Goal: Task Accomplishment & Management: Use online tool/utility

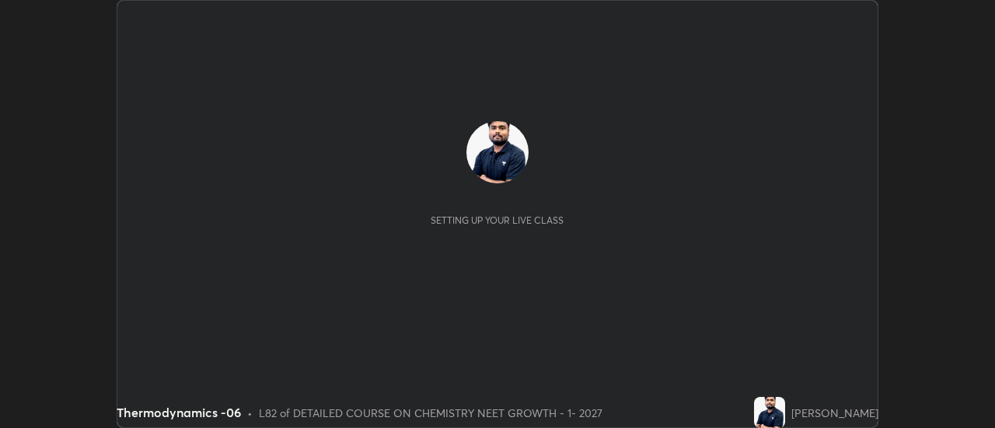
scroll to position [428, 995]
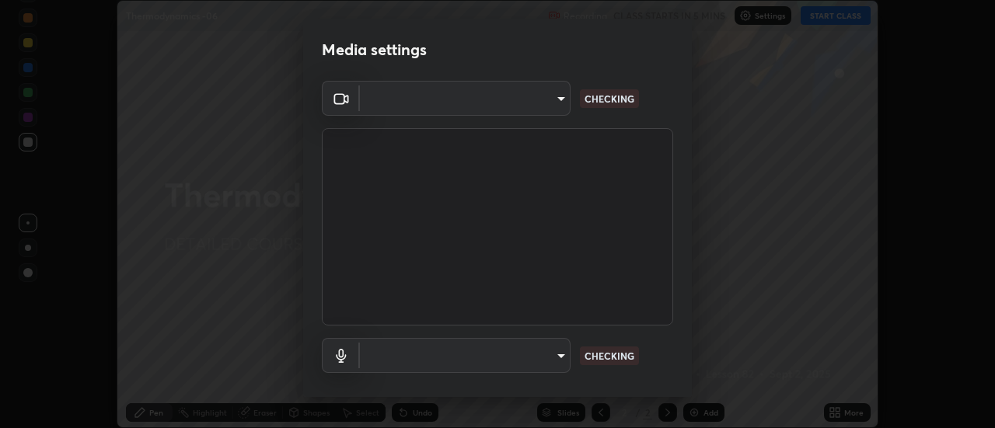
click at [538, 110] on body "Erase all Thermodynamics -06 Recording CLASS STARTS IN 5 MINS Settings START CL…" at bounding box center [497, 214] width 995 height 428
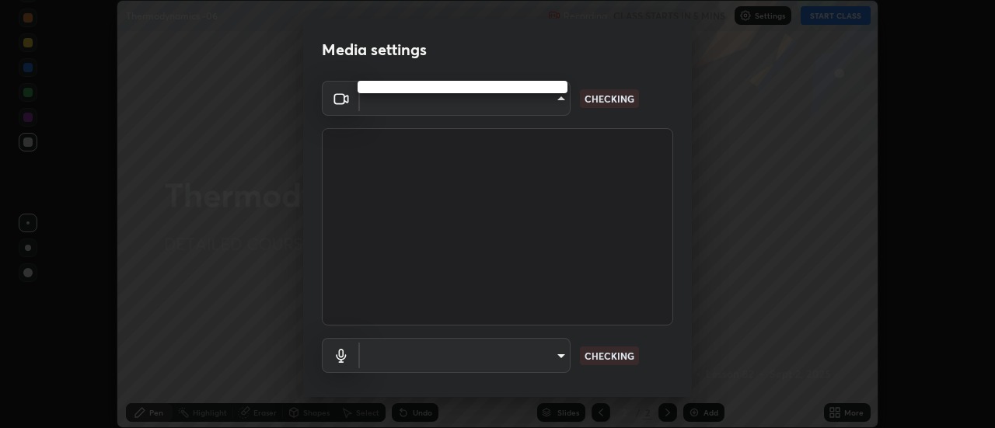
click at [533, 105] on div at bounding box center [497, 214] width 995 height 428
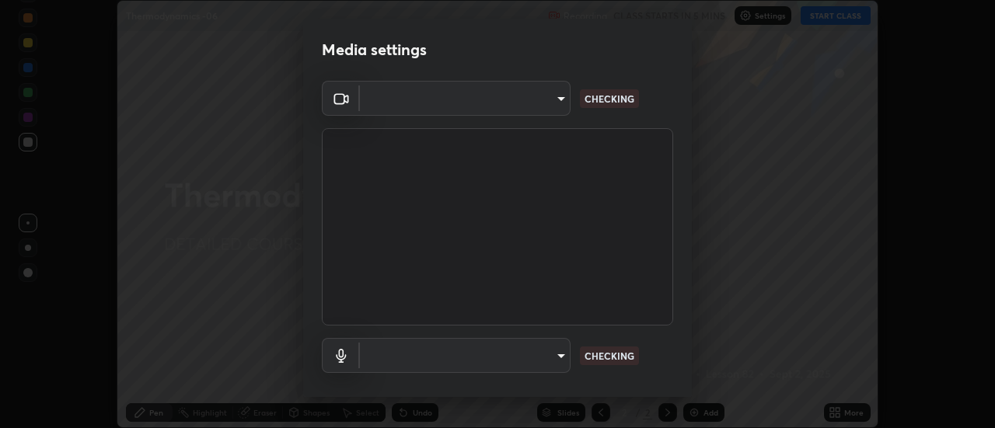
type input "abd1dd8f698bdb7170c938d45ed7c5a449073cf79ef4f8923fa8d1de0ad96843"
type input "a8a5a171c24800b48f3f78118fe5f2b2d48ca2aa2d62c989cd4de23f99d06a7d"
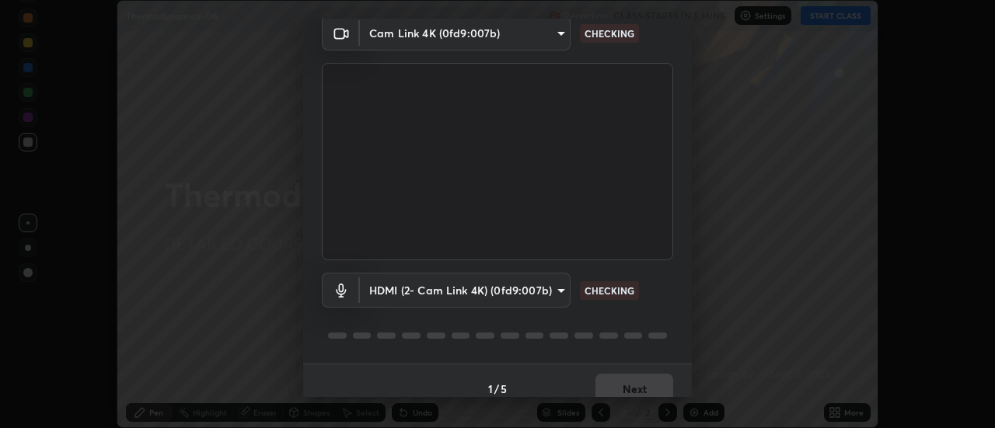
scroll to position [82, 0]
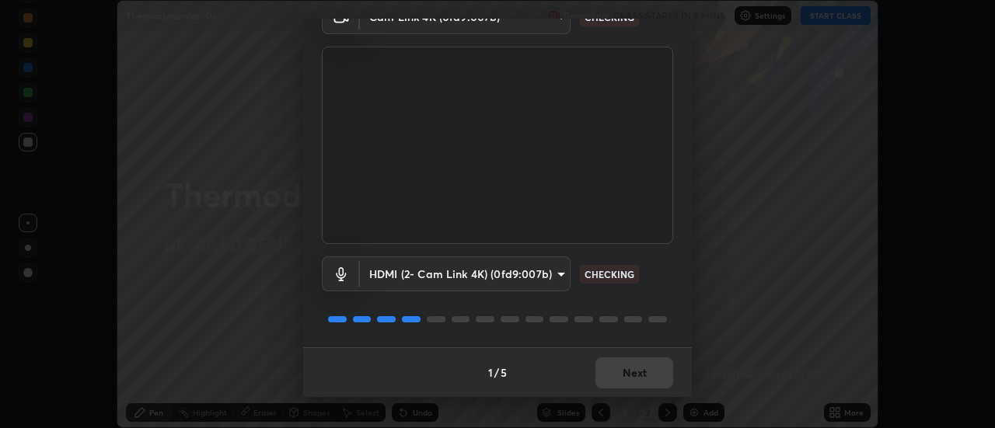
click at [625, 381] on div "1 / 5 Next" at bounding box center [497, 372] width 389 height 50
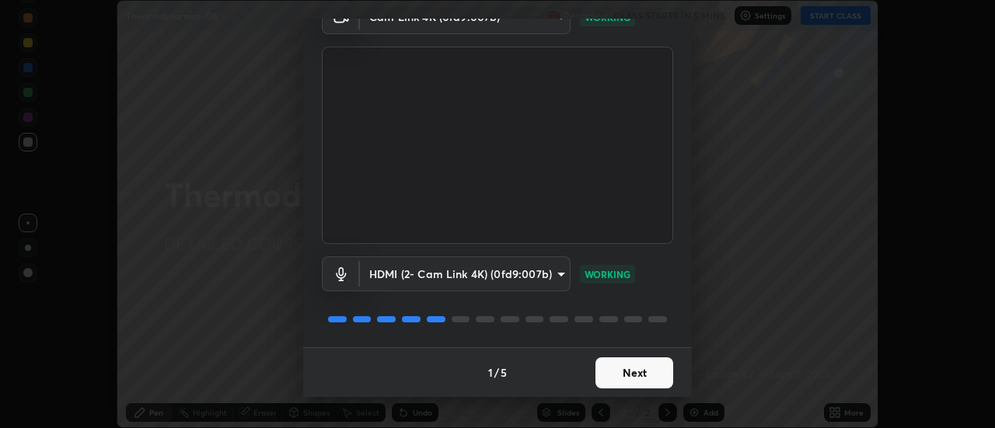
click at [636, 374] on button "Next" at bounding box center [634, 372] width 78 height 31
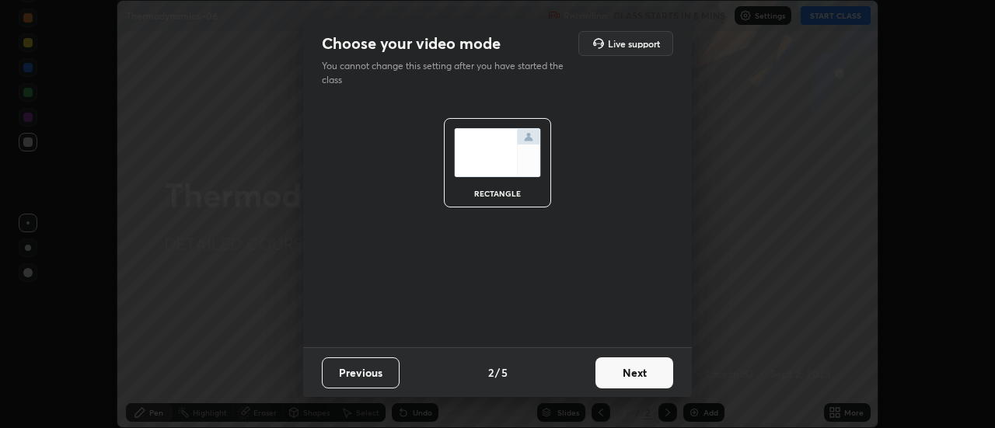
click at [647, 371] on button "Next" at bounding box center [634, 372] width 78 height 31
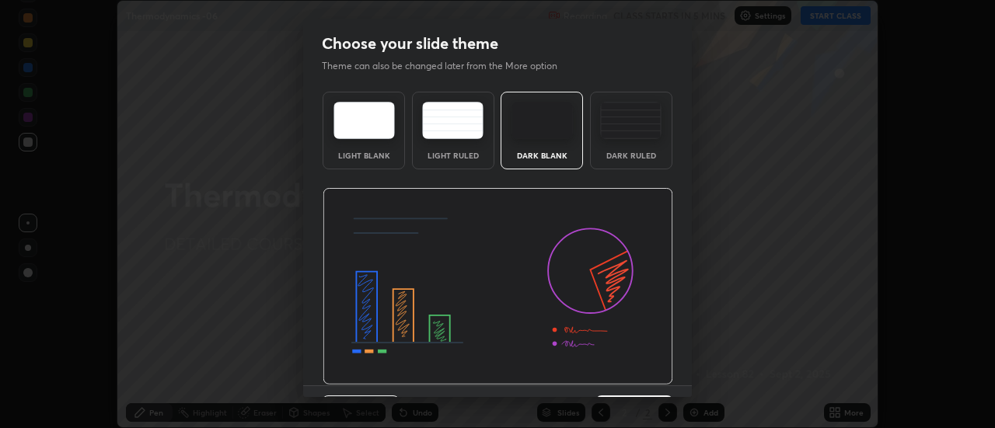
click at [657, 378] on img at bounding box center [497, 286] width 350 height 197
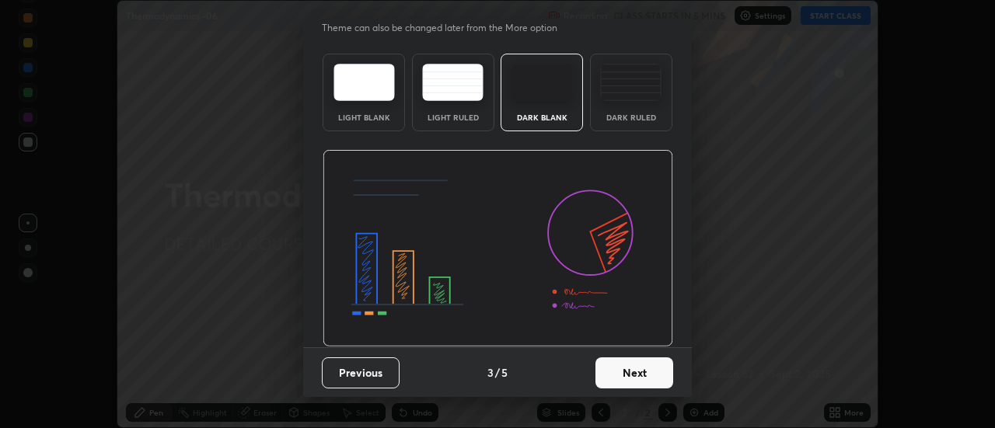
click at [639, 367] on button "Next" at bounding box center [634, 372] width 78 height 31
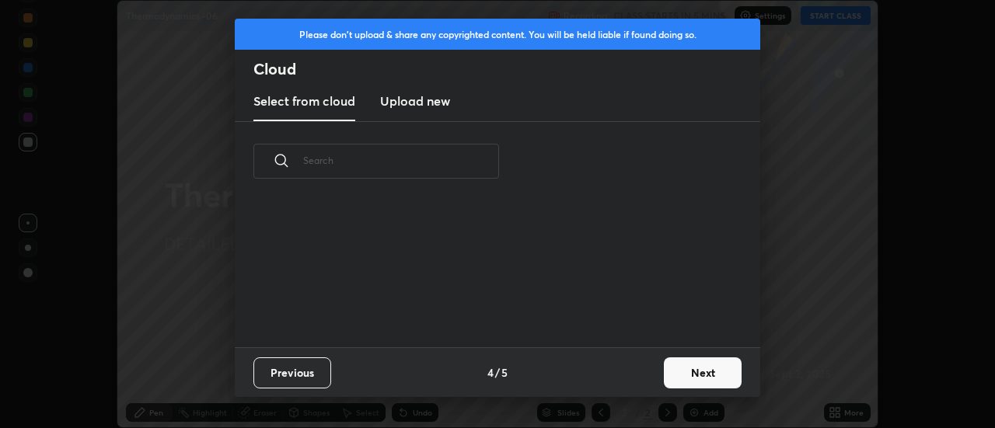
click at [665, 373] on button "Next" at bounding box center [703, 372] width 78 height 31
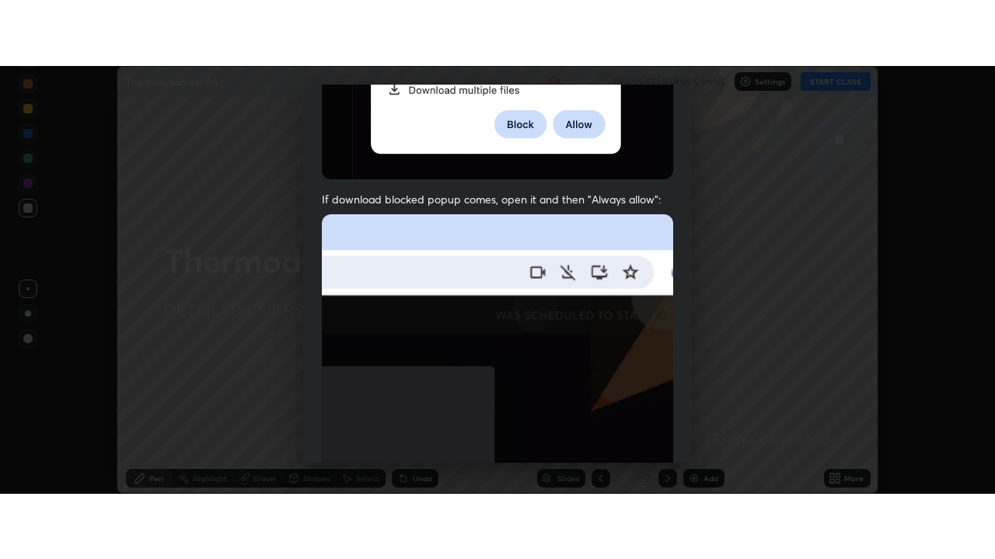
scroll to position [399, 0]
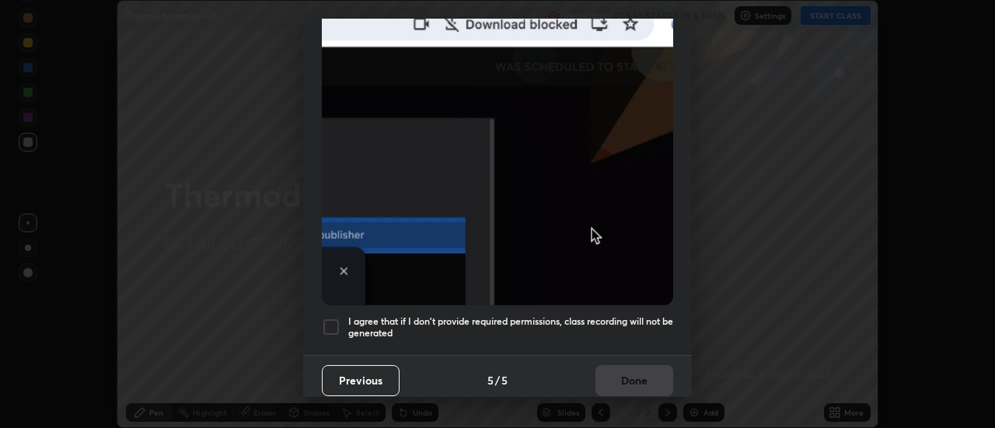
click at [333, 321] on div at bounding box center [331, 327] width 19 height 19
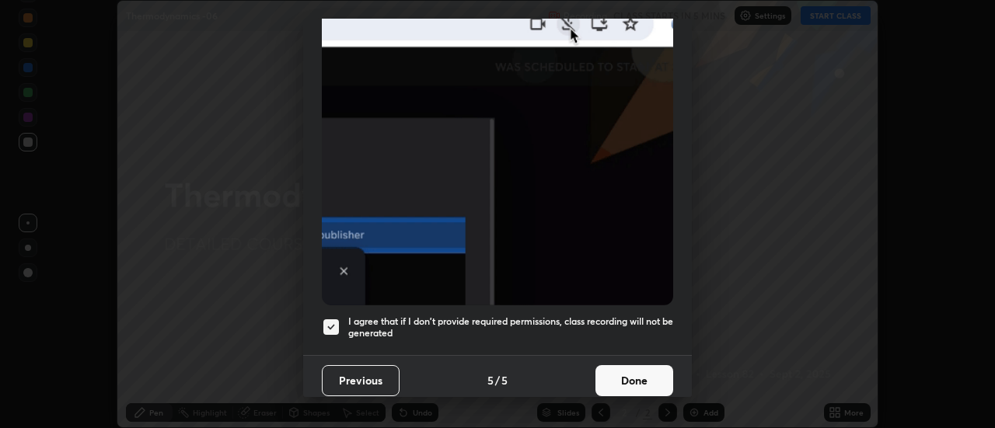
click at [643, 374] on button "Done" at bounding box center [634, 380] width 78 height 31
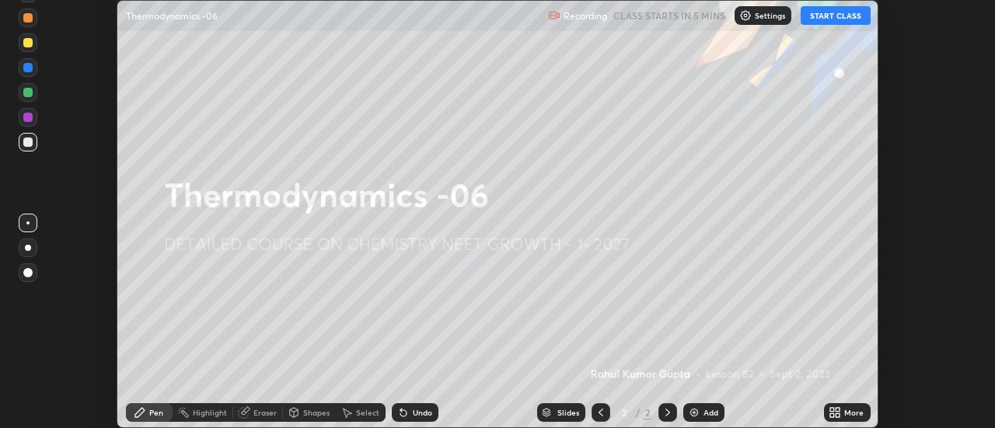
click at [838, 410] on icon at bounding box center [838, 410] width 4 height 4
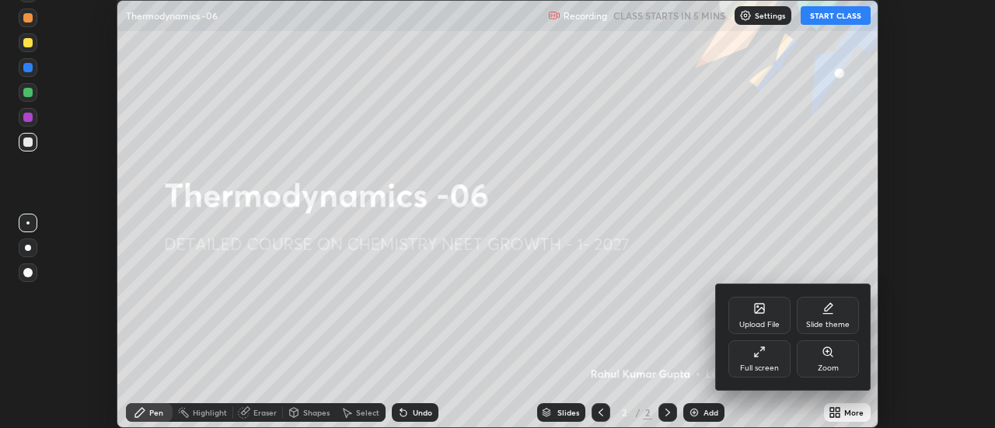
click at [764, 367] on div "Full screen" at bounding box center [759, 368] width 39 height 8
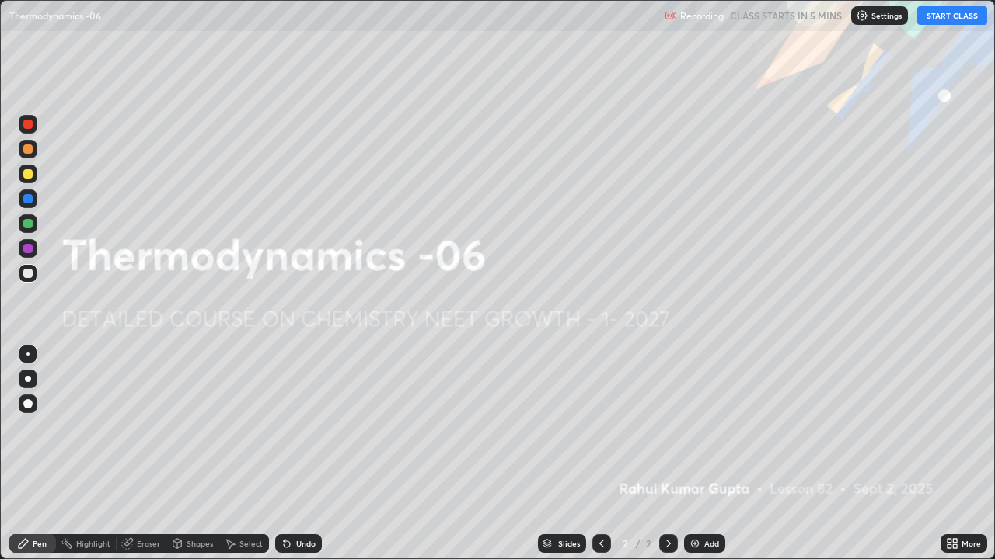
scroll to position [559, 995]
click at [869, 14] on div "Settings" at bounding box center [879, 15] width 57 height 19
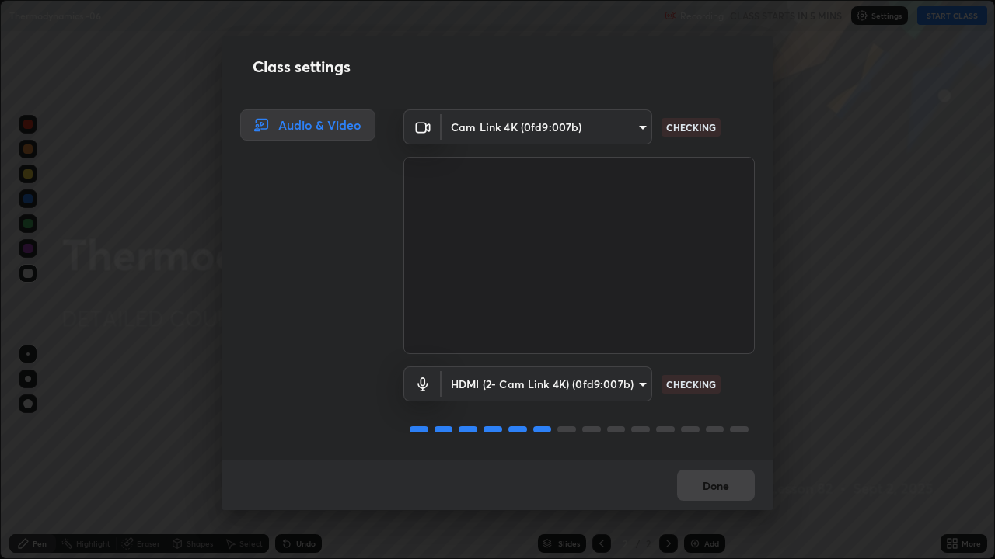
scroll to position [2, 0]
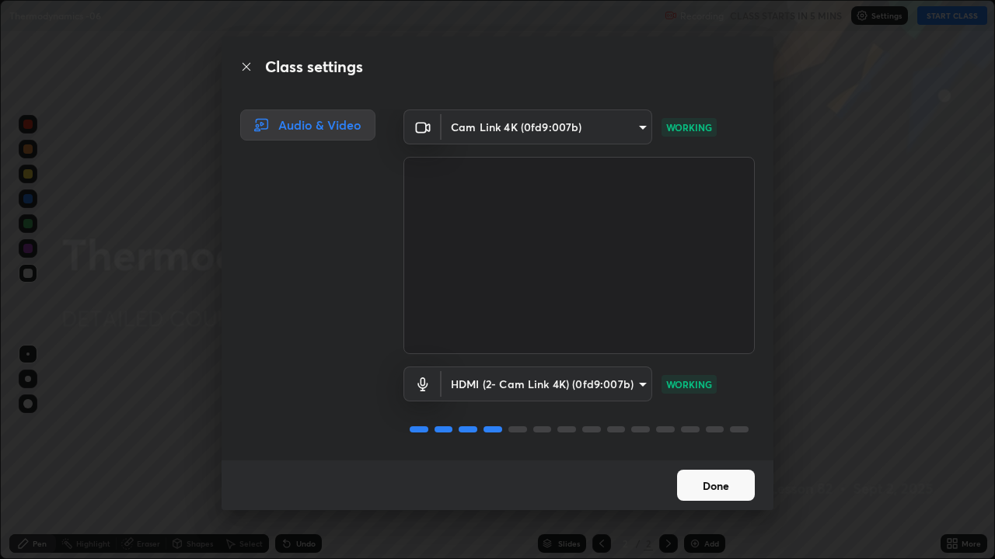
click at [716, 427] on button "Done" at bounding box center [716, 485] width 78 height 31
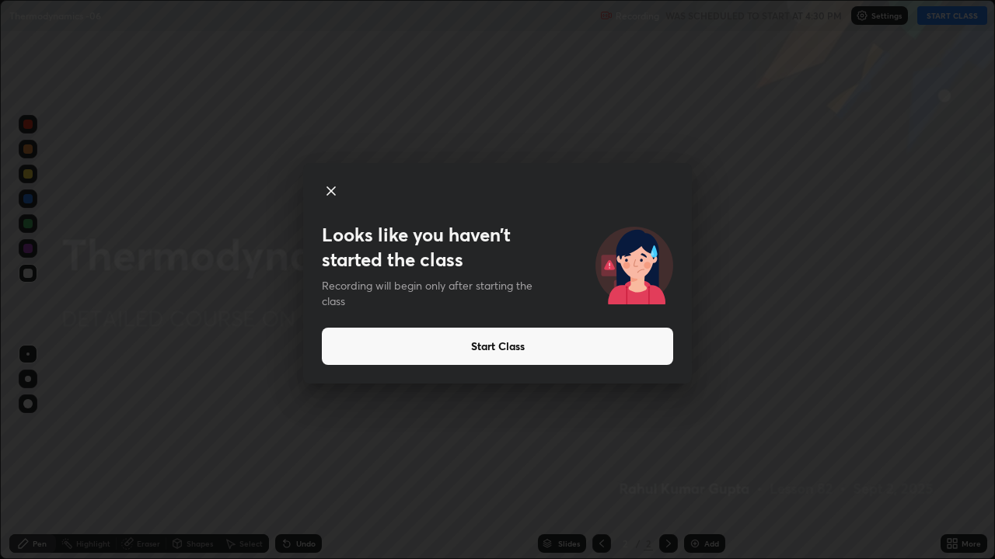
click at [548, 346] on button "Start Class" at bounding box center [497, 346] width 351 height 37
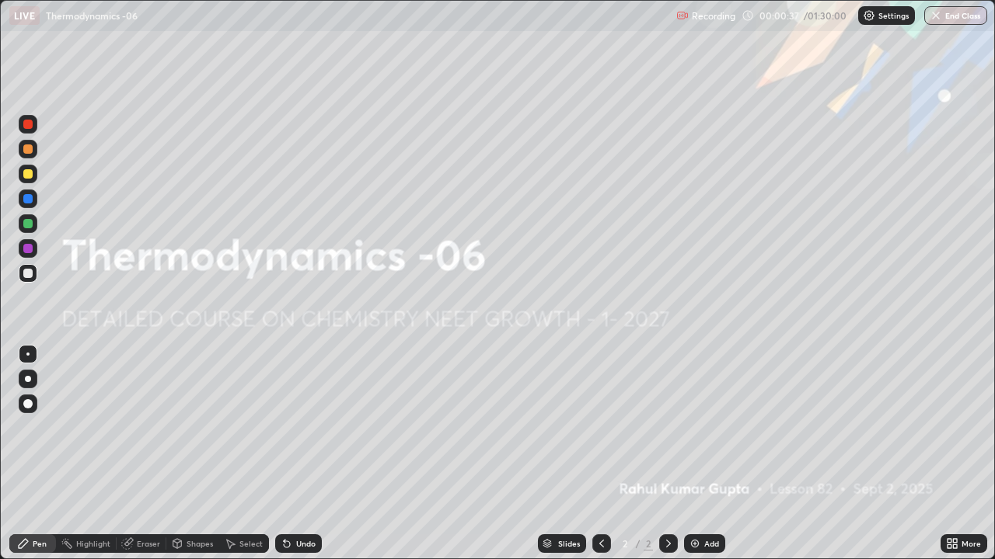
click at [704, 427] on div "Add" at bounding box center [711, 544] width 15 height 8
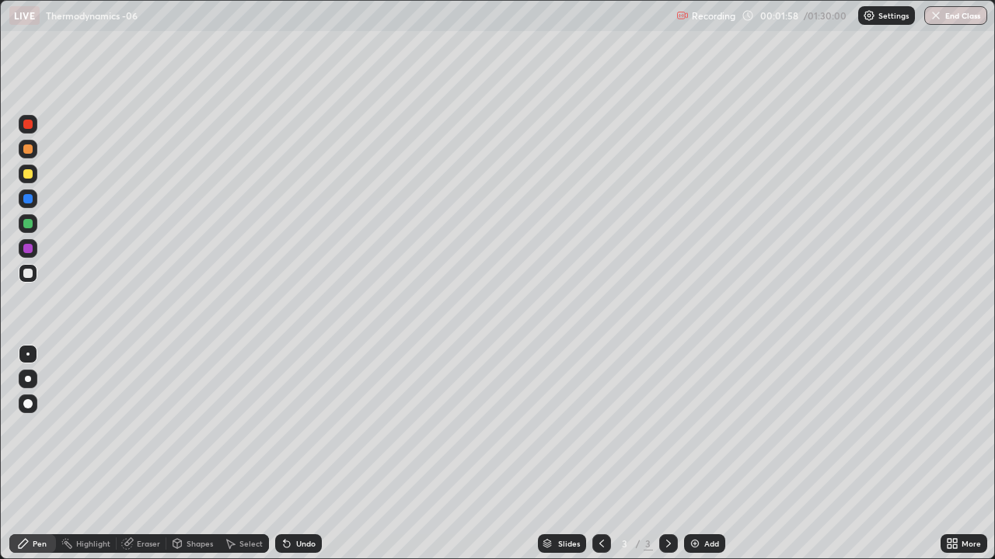
click at [32, 152] on div at bounding box center [27, 149] width 9 height 9
click at [192, 427] on div "Shapes" at bounding box center [199, 544] width 26 height 8
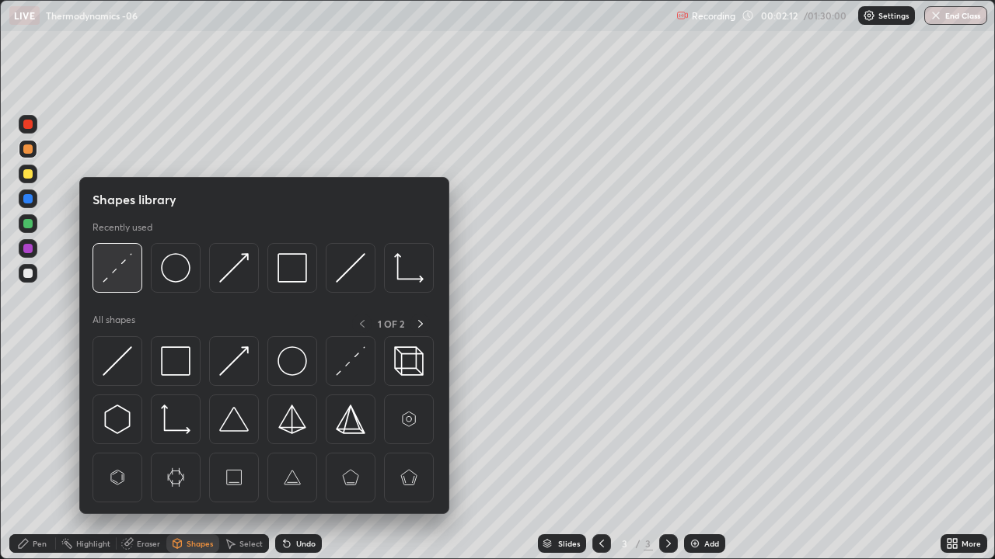
click at [122, 265] on img at bounding box center [118, 268] width 30 height 30
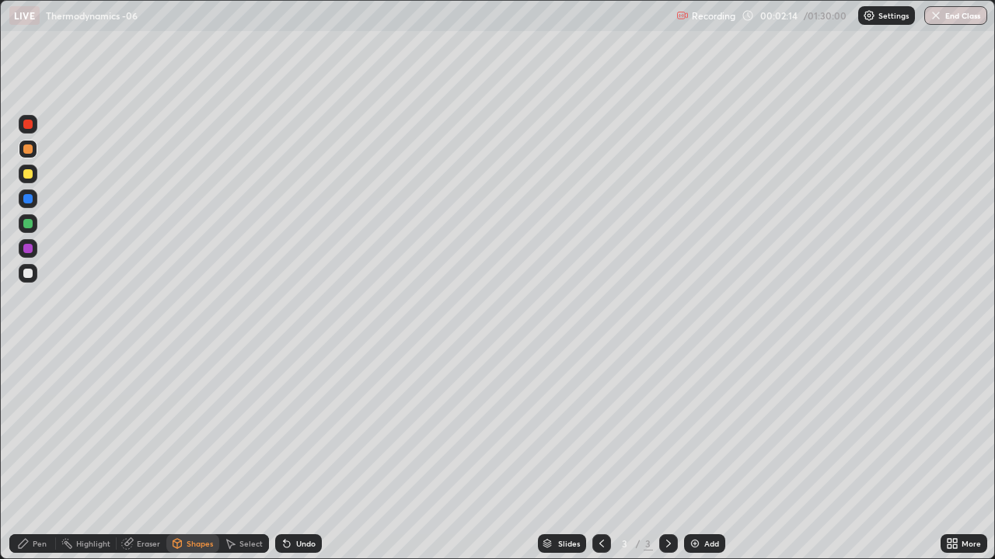
click at [39, 427] on div "Pen" at bounding box center [40, 544] width 14 height 8
click at [26, 275] on div at bounding box center [27, 273] width 9 height 9
click at [186, 427] on div "Shapes" at bounding box center [199, 544] width 26 height 8
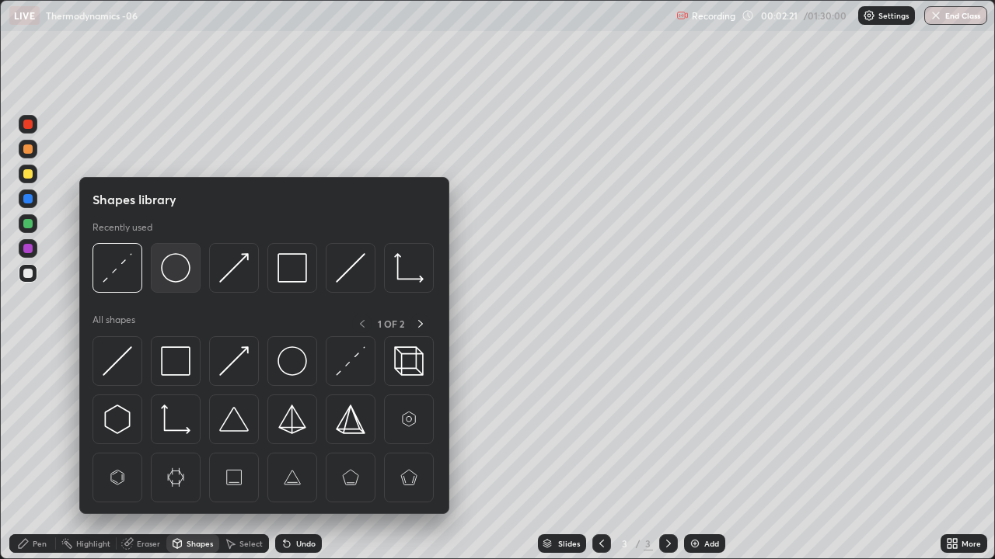
click at [179, 272] on img at bounding box center [176, 268] width 30 height 30
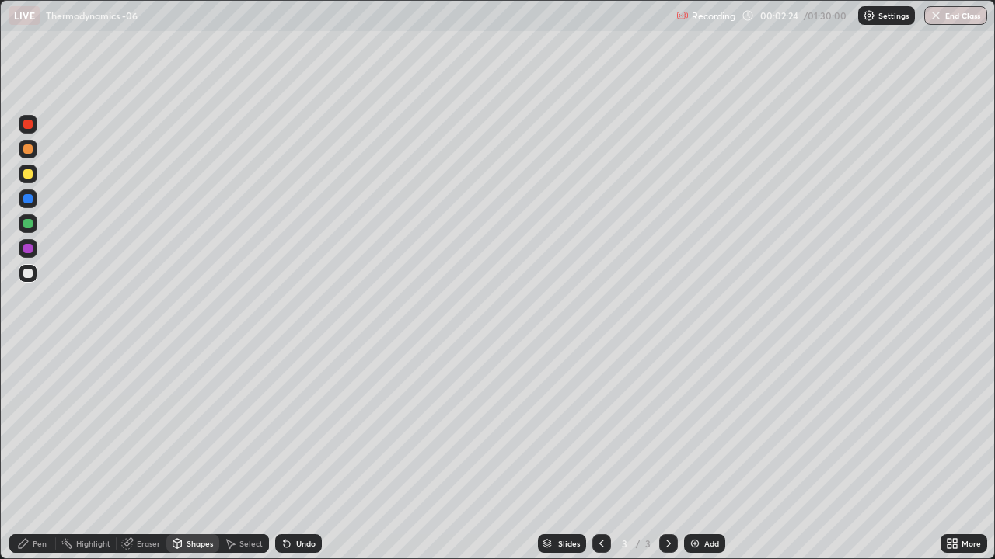
click at [33, 427] on div "Pen" at bounding box center [32, 544] width 47 height 19
click at [29, 227] on div at bounding box center [27, 223] width 9 height 9
click at [30, 274] on div at bounding box center [27, 273] width 9 height 9
click at [28, 249] on div at bounding box center [27, 248] width 9 height 9
click at [36, 378] on div at bounding box center [28, 379] width 19 height 19
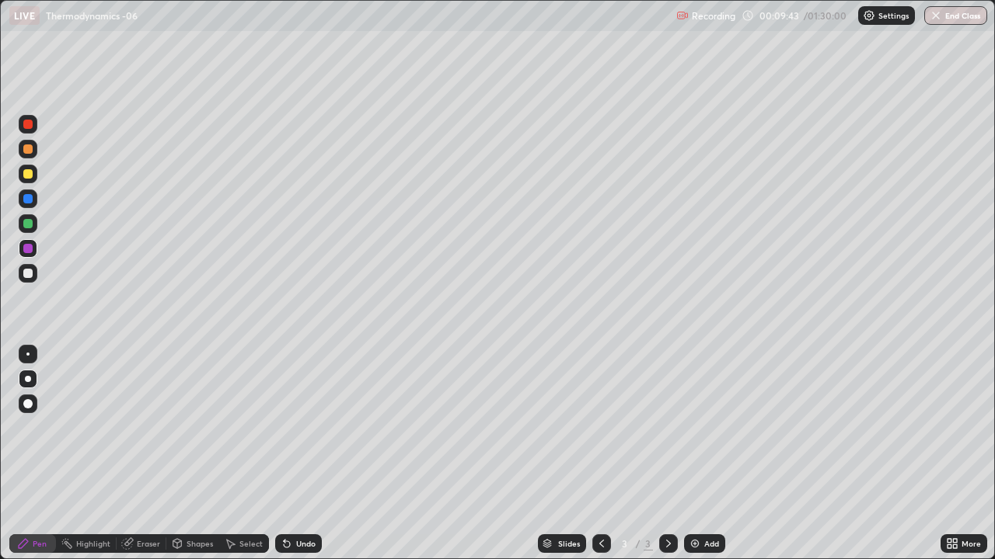
click at [707, 427] on div "Add" at bounding box center [704, 544] width 41 height 19
click at [30, 152] on div at bounding box center [27, 149] width 9 height 9
click at [196, 427] on div "Shapes" at bounding box center [199, 544] width 26 height 8
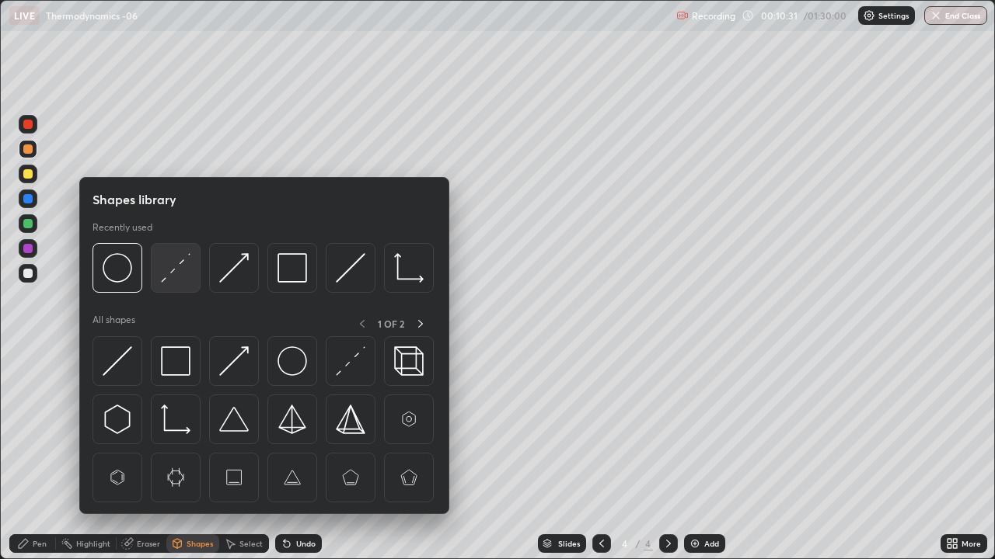
click at [182, 271] on img at bounding box center [176, 268] width 30 height 30
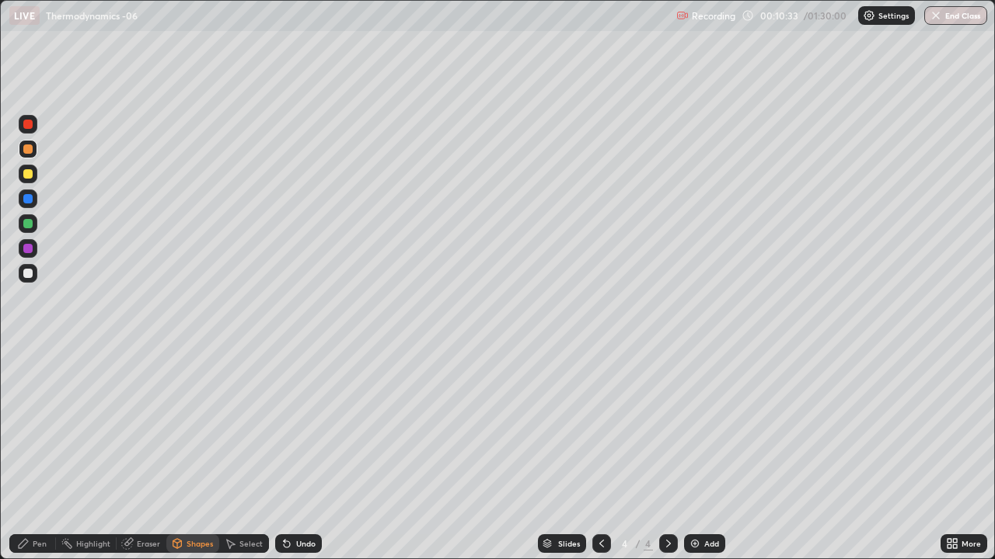
click at [40, 427] on div "Pen" at bounding box center [32, 544] width 47 height 19
click at [195, 427] on div "Shapes" at bounding box center [199, 544] width 26 height 8
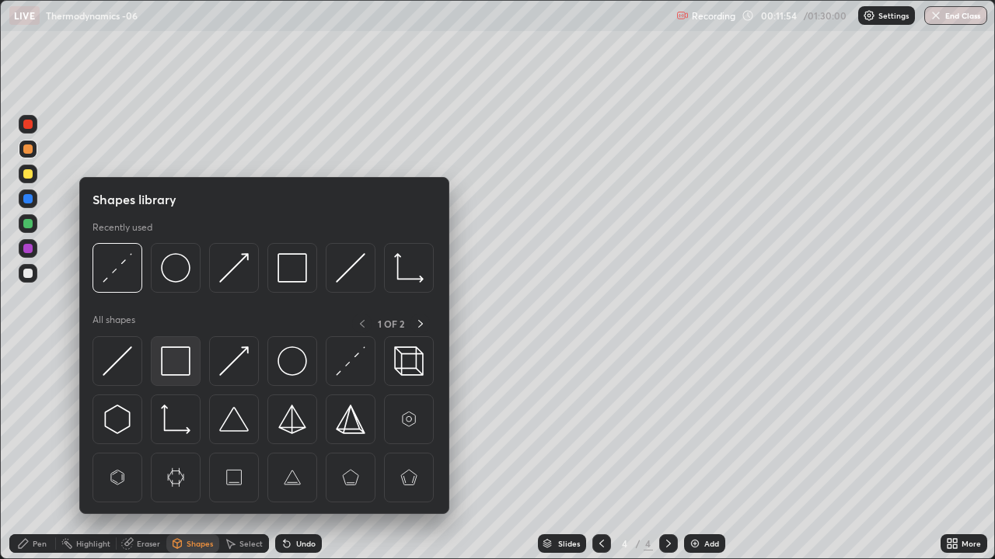
click at [184, 357] on img at bounding box center [176, 362] width 30 height 30
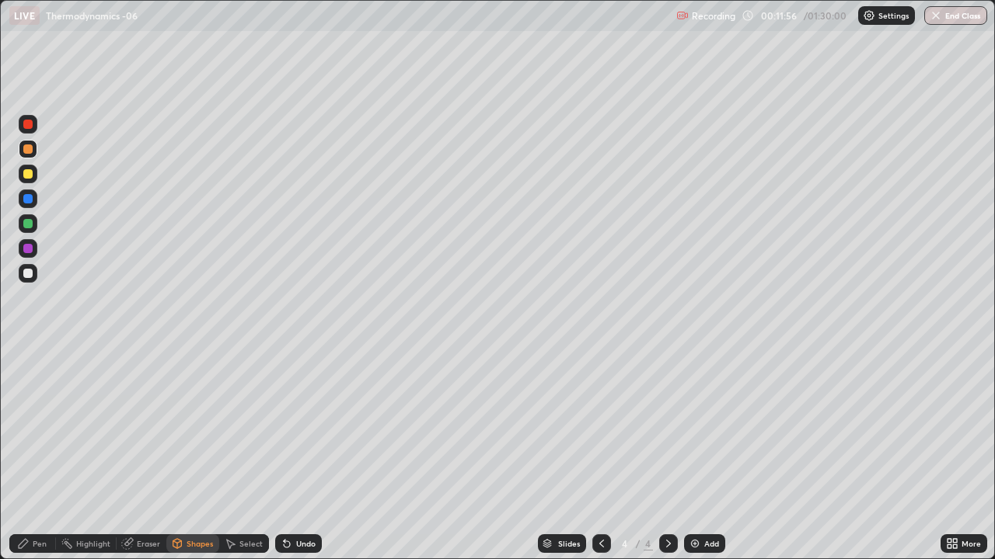
click at [34, 427] on div "Pen" at bounding box center [40, 544] width 14 height 8
click at [29, 222] on div at bounding box center [27, 223] width 9 height 9
click at [29, 274] on div at bounding box center [27, 273] width 9 height 9
click at [695, 427] on img at bounding box center [694, 544] width 12 height 12
click at [28, 148] on div at bounding box center [27, 149] width 9 height 9
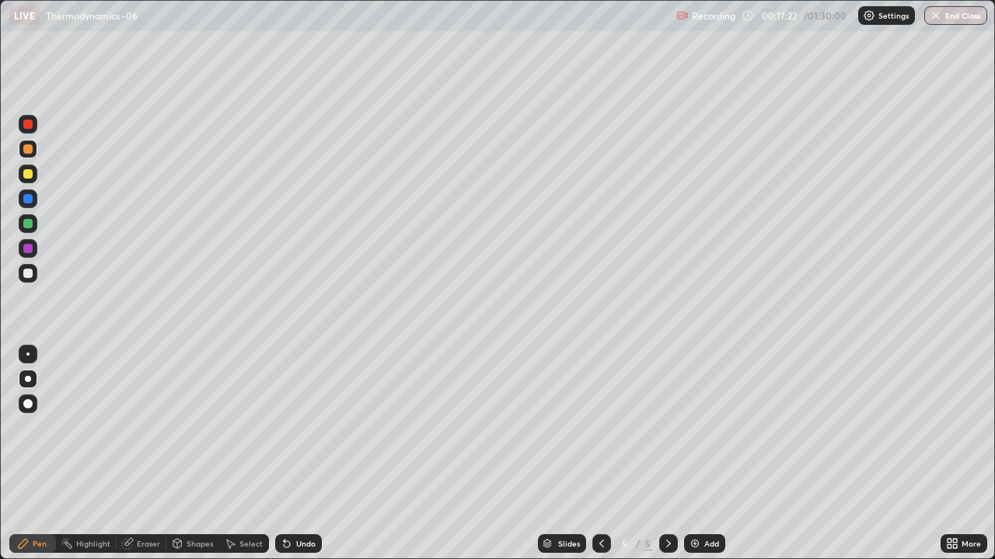
click at [197, 427] on div "Shapes" at bounding box center [192, 544] width 53 height 19
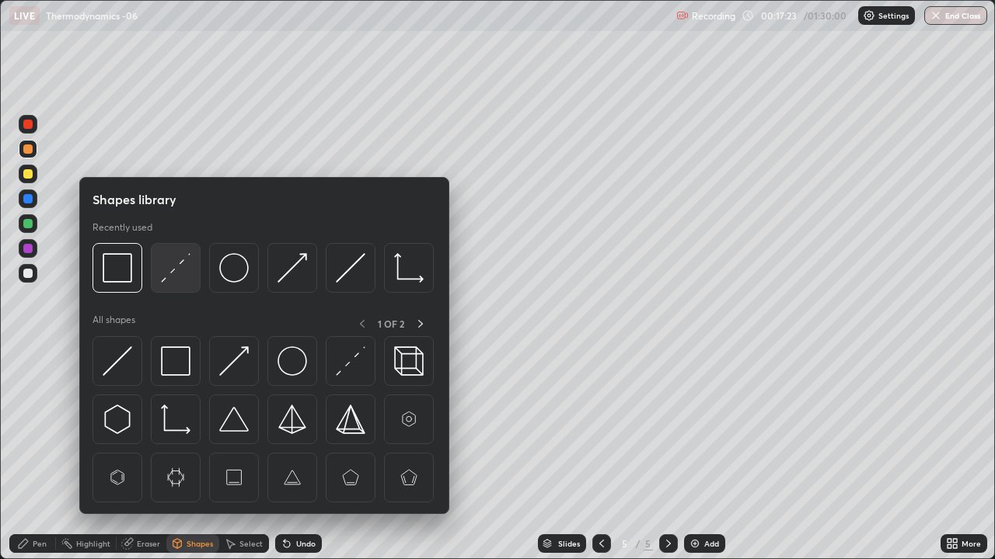
click at [173, 278] on img at bounding box center [176, 268] width 30 height 30
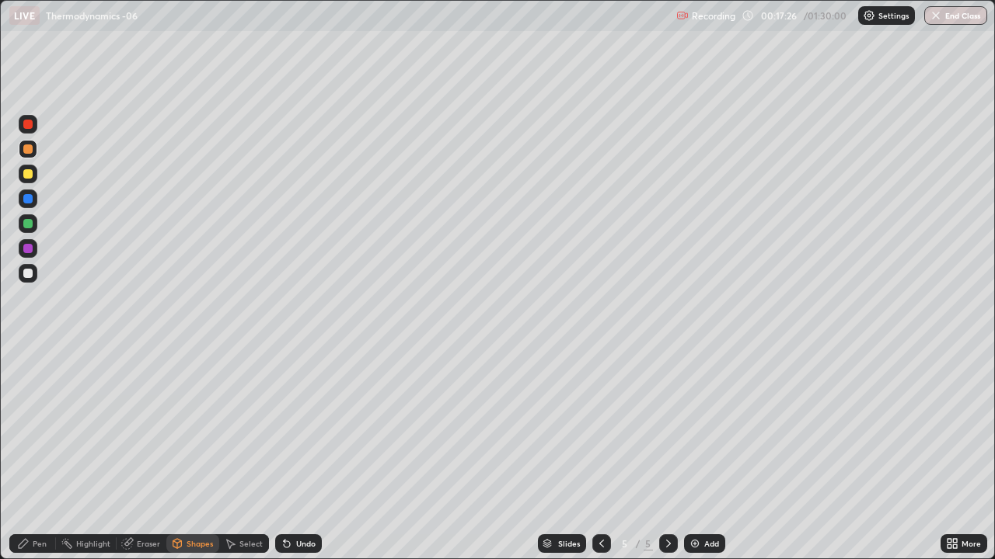
click at [33, 427] on div "Pen" at bounding box center [40, 544] width 14 height 8
click at [28, 274] on div at bounding box center [27, 273] width 9 height 9
click at [190, 427] on div "Shapes" at bounding box center [199, 544] width 26 height 8
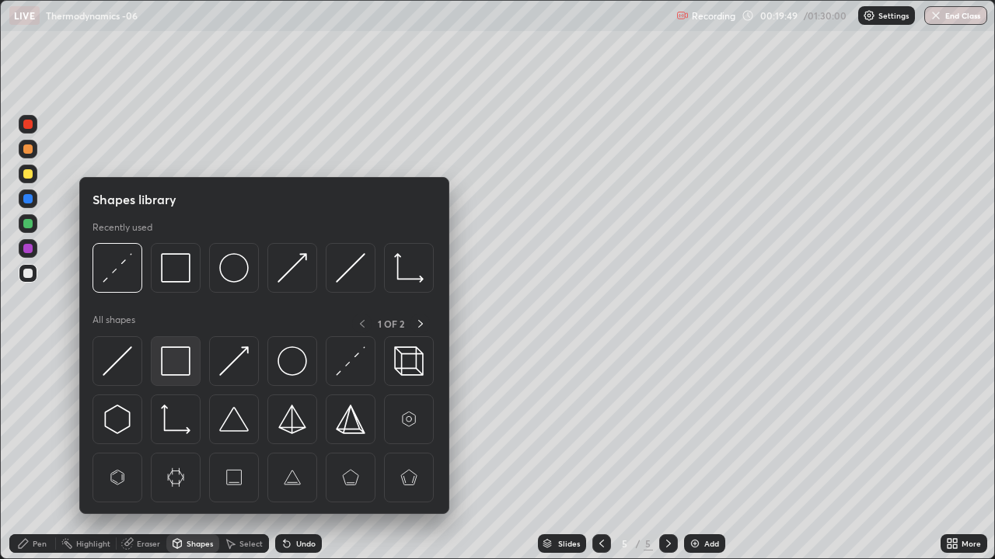
click at [176, 371] on img at bounding box center [176, 362] width 30 height 30
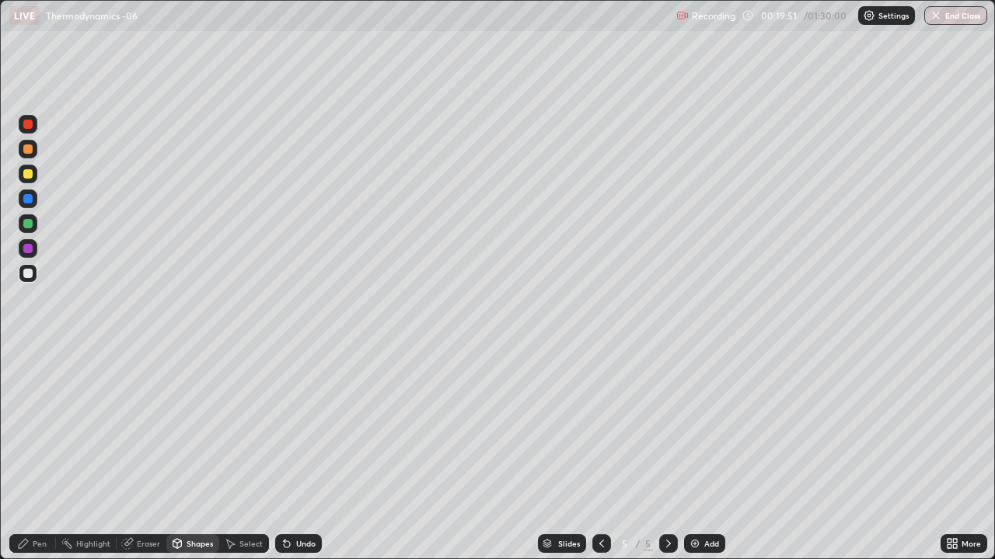
click at [33, 427] on div "Pen" at bounding box center [40, 544] width 14 height 8
click at [26, 225] on div at bounding box center [27, 223] width 9 height 9
click at [30, 277] on div at bounding box center [27, 273] width 9 height 9
click at [30, 231] on div at bounding box center [28, 223] width 19 height 19
click at [600, 427] on icon at bounding box center [601, 544] width 12 height 12
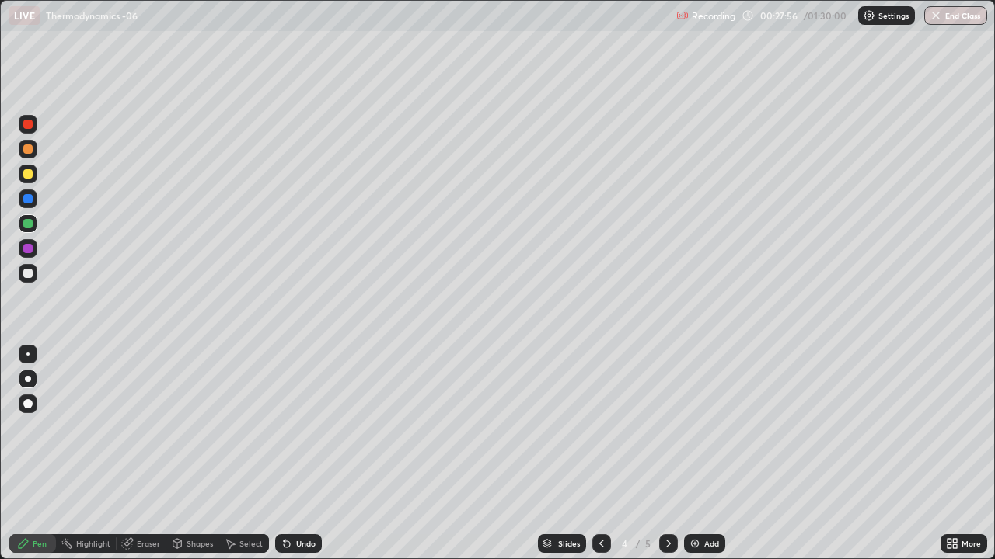
click at [600, 427] on icon at bounding box center [601, 544] width 12 height 12
click at [668, 427] on icon at bounding box center [668, 544] width 12 height 12
click at [667, 427] on icon at bounding box center [668, 544] width 12 height 12
click at [709, 427] on div "Add" at bounding box center [711, 544] width 15 height 8
click at [30, 270] on div at bounding box center [27, 273] width 9 height 9
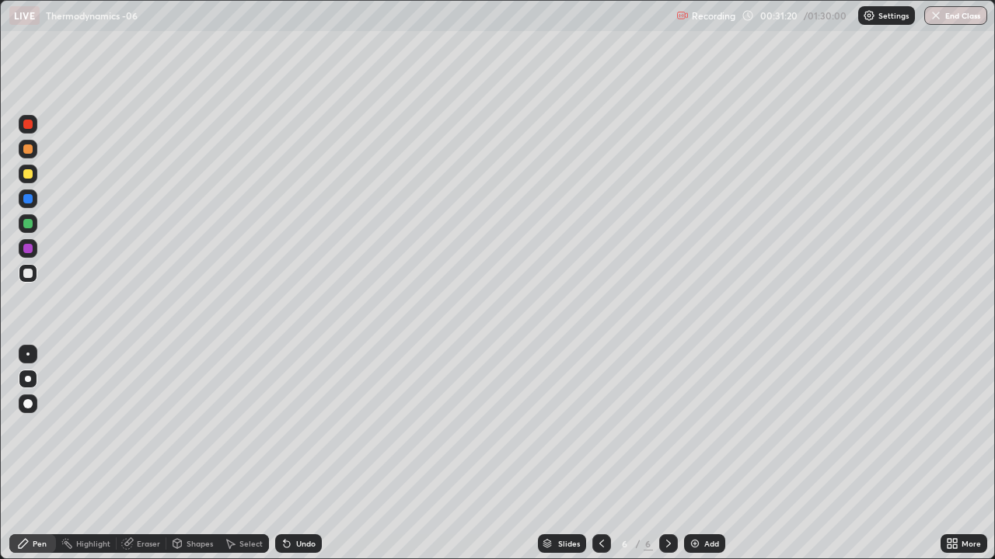
click at [28, 197] on div at bounding box center [27, 198] width 9 height 9
click at [27, 274] on div at bounding box center [27, 273] width 9 height 9
click at [30, 226] on div at bounding box center [27, 223] width 9 height 9
click at [31, 176] on div at bounding box center [27, 173] width 9 height 9
click at [32, 278] on div at bounding box center [28, 273] width 19 height 19
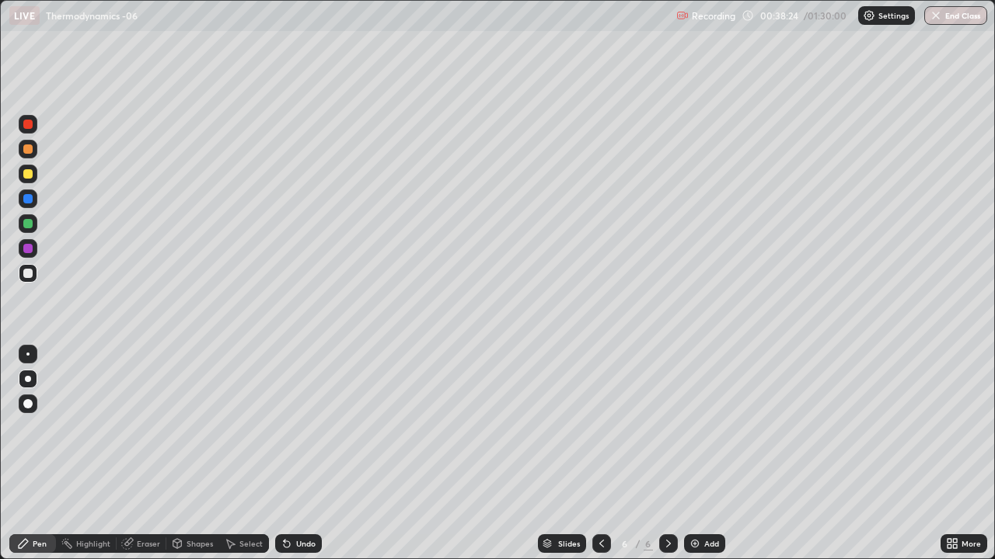
click at [705, 427] on div "Add" at bounding box center [711, 544] width 15 height 8
click at [31, 176] on div at bounding box center [27, 173] width 9 height 9
click at [33, 273] on div at bounding box center [28, 273] width 19 height 19
click at [284, 427] on icon at bounding box center [287, 545] width 6 height 6
click at [296, 427] on div "Undo" at bounding box center [305, 544] width 19 height 8
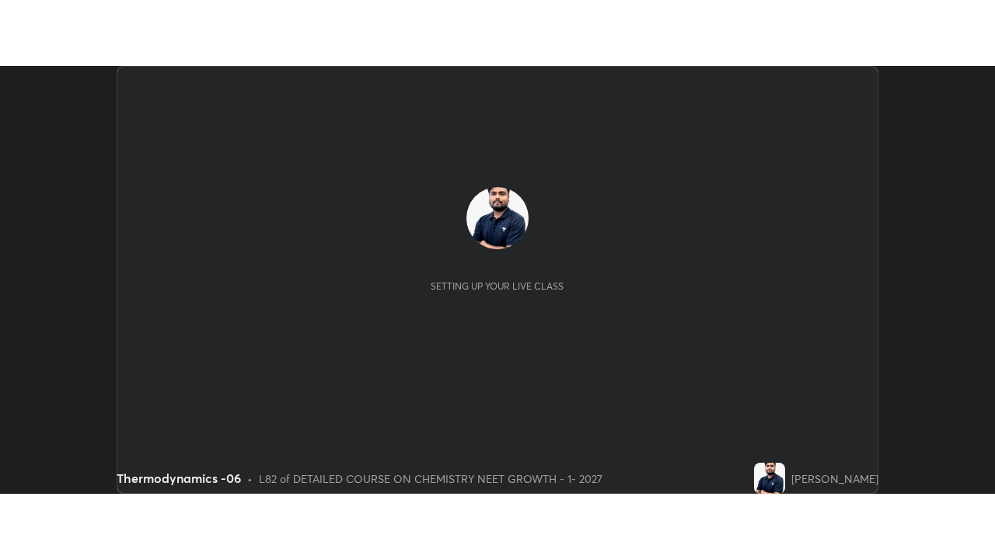
scroll to position [428, 995]
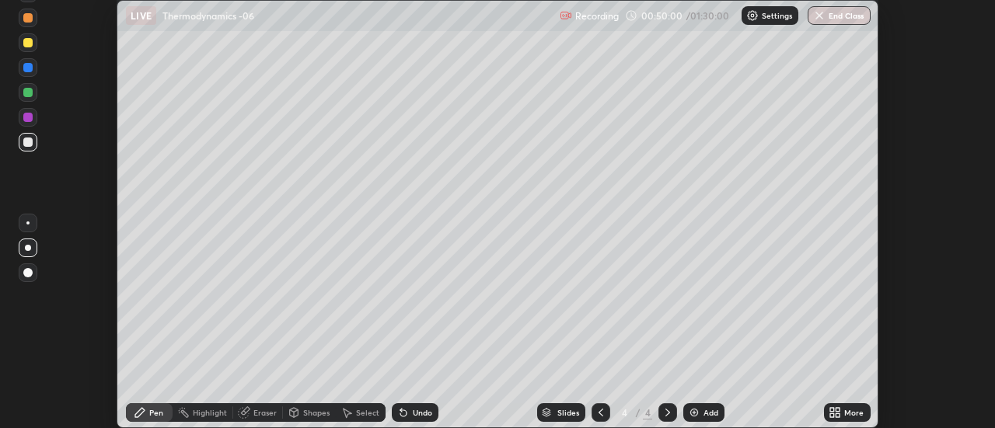
click at [832, 409] on icon at bounding box center [832, 410] width 4 height 4
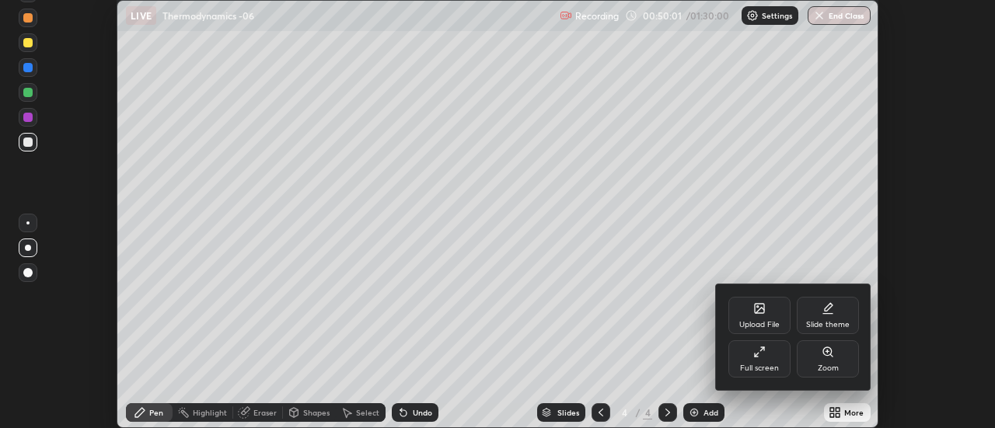
click at [756, 368] on div "Full screen" at bounding box center [759, 368] width 39 height 8
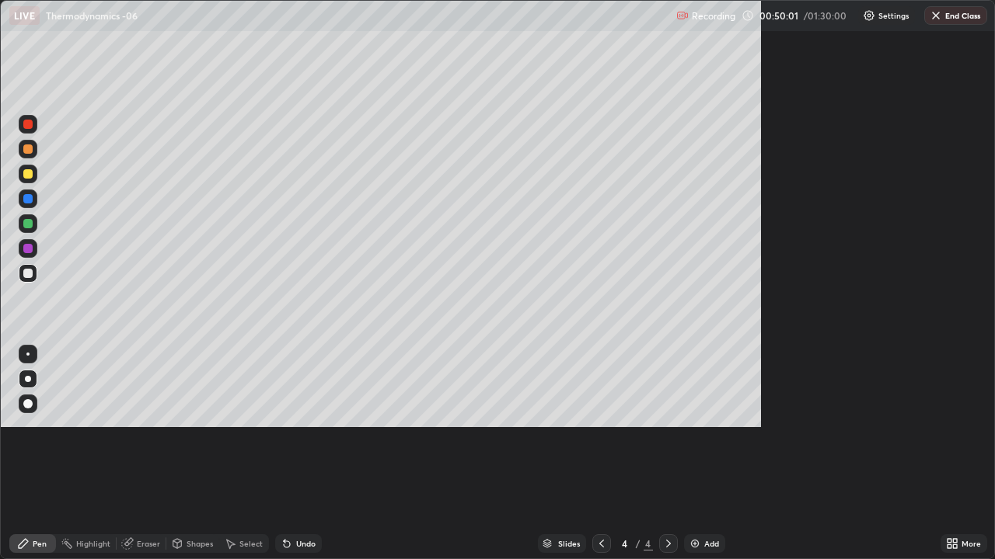
scroll to position [559, 995]
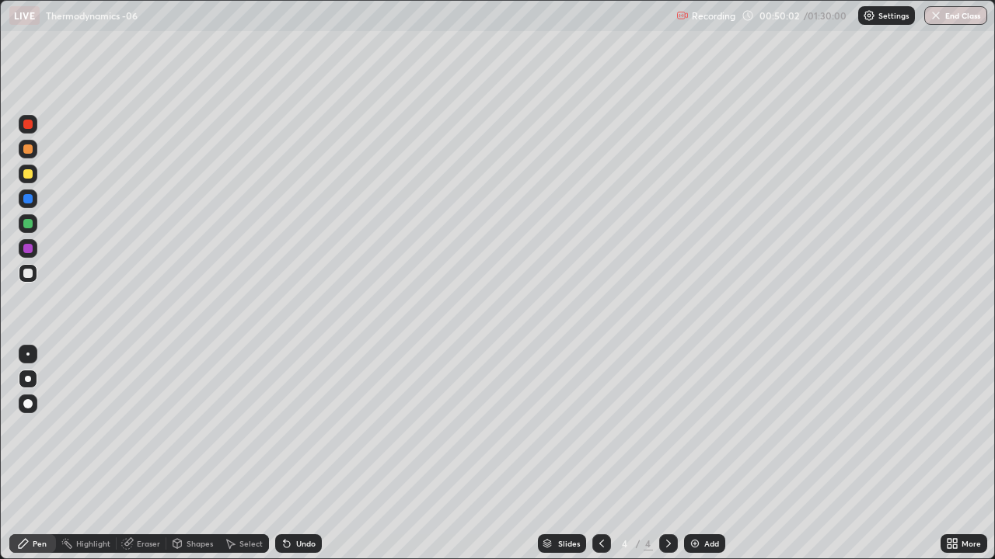
click at [874, 14] on div "Settings" at bounding box center [886, 15] width 57 height 19
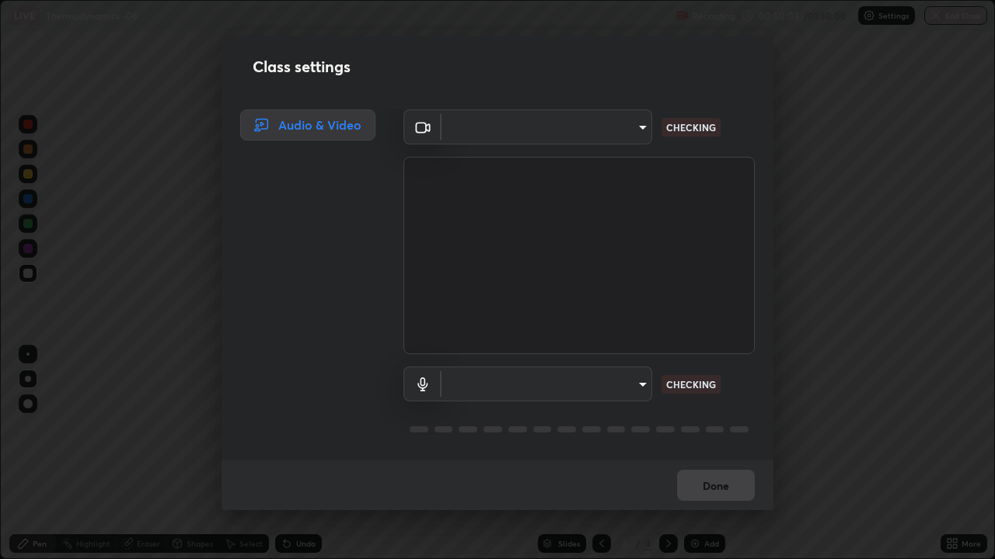
click at [601, 122] on body "Erase all LIVE Thermodynamics -06 Recording 00:50:03 / 01:30:00 Settings End Cl…" at bounding box center [497, 279] width 995 height 559
click at [593, 127] on div at bounding box center [497, 279] width 995 height 559
type input "abd1dd8f698bdb7170c938d45ed7c5a449073cf79ef4f8923fa8d1de0ad96843"
type input "a8a5a171c24800b48f3f78118fe5f2b2d48ca2aa2d62c989cd4de23f99d06a7d"
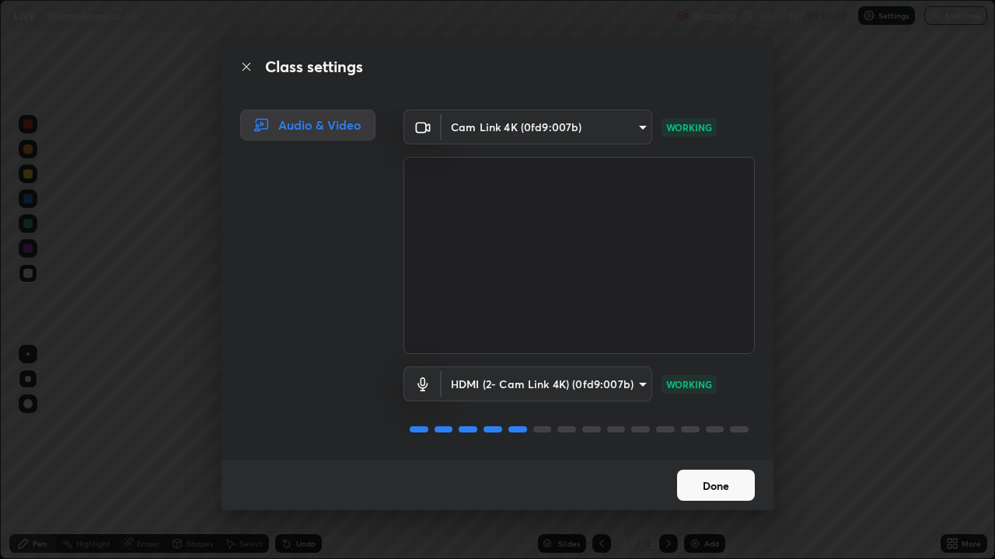
click at [723, 427] on button "Done" at bounding box center [716, 485] width 78 height 31
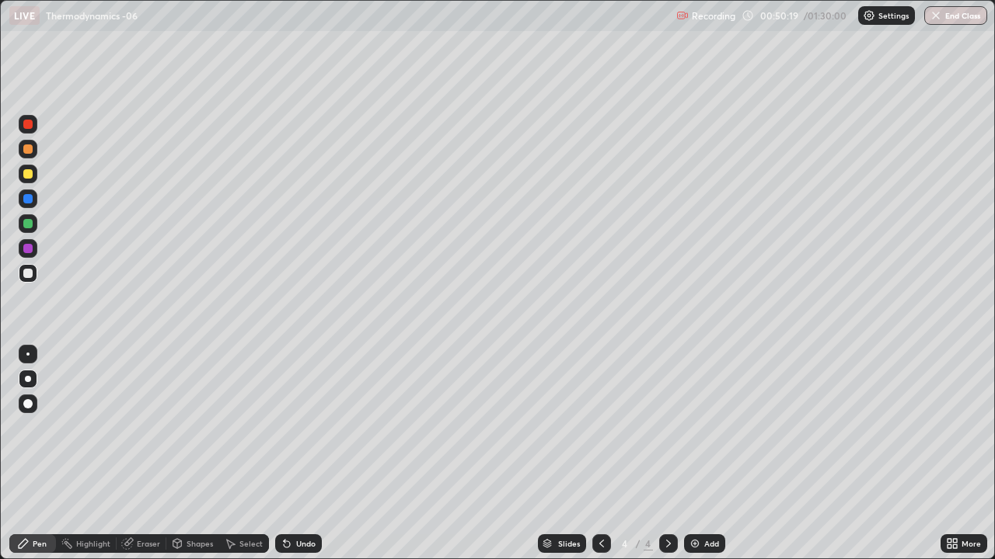
click at [699, 427] on div "Add" at bounding box center [704, 544] width 41 height 19
click at [28, 404] on div at bounding box center [27, 403] width 9 height 9
click at [29, 149] on div at bounding box center [27, 149] width 9 height 9
click at [33, 274] on div at bounding box center [28, 273] width 19 height 19
click at [29, 174] on div at bounding box center [27, 173] width 9 height 9
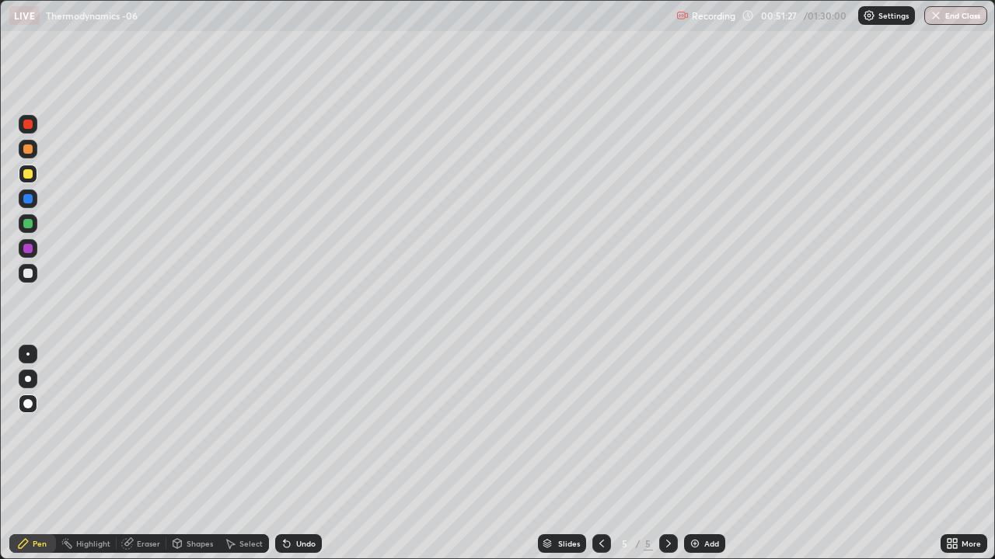
click at [32, 225] on div at bounding box center [27, 223] width 9 height 9
click at [291, 427] on div "Undo" at bounding box center [298, 544] width 47 height 19
click at [294, 427] on div "Undo" at bounding box center [298, 544] width 47 height 19
click at [296, 427] on div "Undo" at bounding box center [298, 544] width 47 height 19
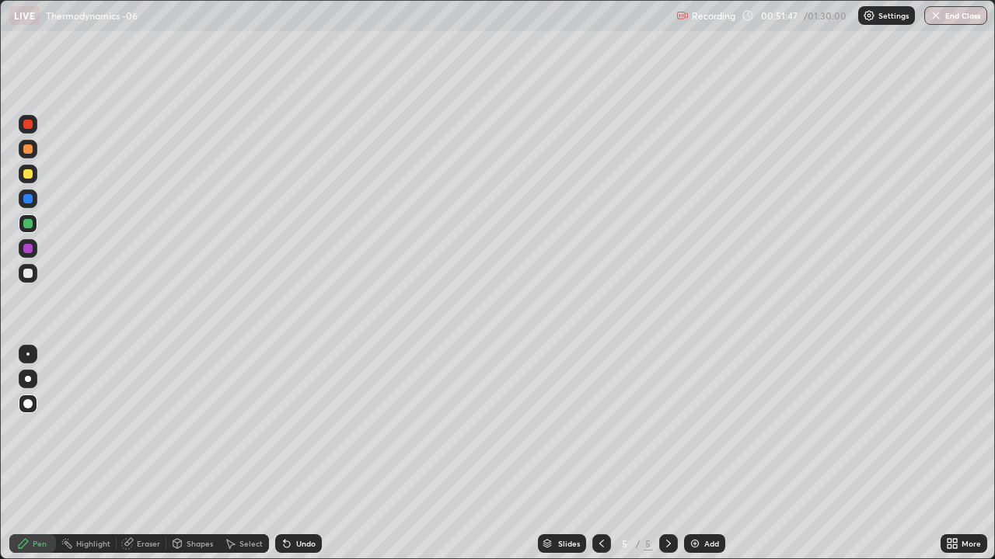
click at [296, 427] on div "Undo" at bounding box center [298, 544] width 47 height 19
click at [298, 427] on div "Undo" at bounding box center [298, 544] width 47 height 19
click at [298, 427] on div "Undo" at bounding box center [305, 544] width 19 height 8
click at [301, 427] on div "Undo" at bounding box center [298, 544] width 47 height 19
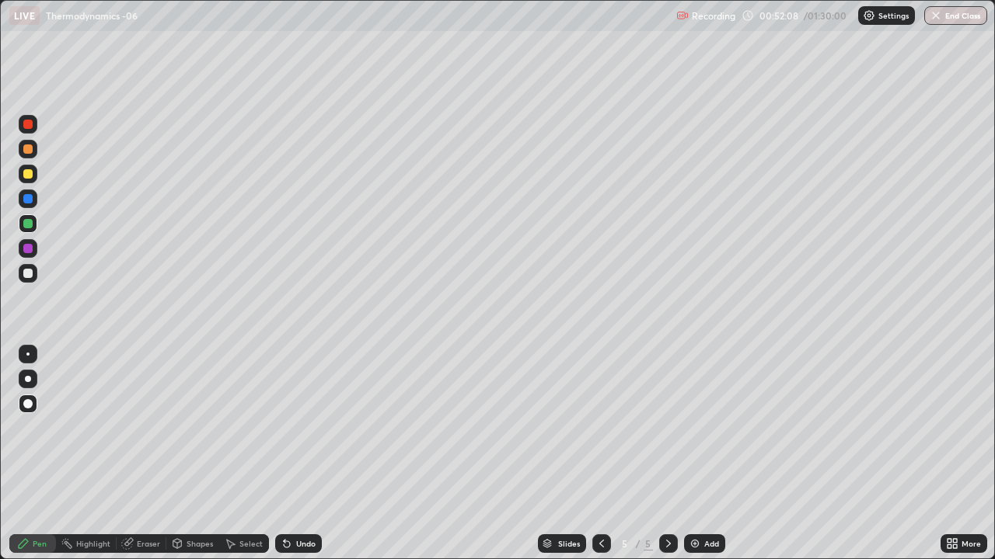
click at [28, 354] on div at bounding box center [27, 354] width 3 height 3
click at [28, 379] on div at bounding box center [28, 379] width 6 height 6
click at [29, 274] on div at bounding box center [27, 273] width 9 height 9
click at [29, 153] on div at bounding box center [27, 149] width 9 height 9
click at [30, 175] on div at bounding box center [27, 173] width 9 height 9
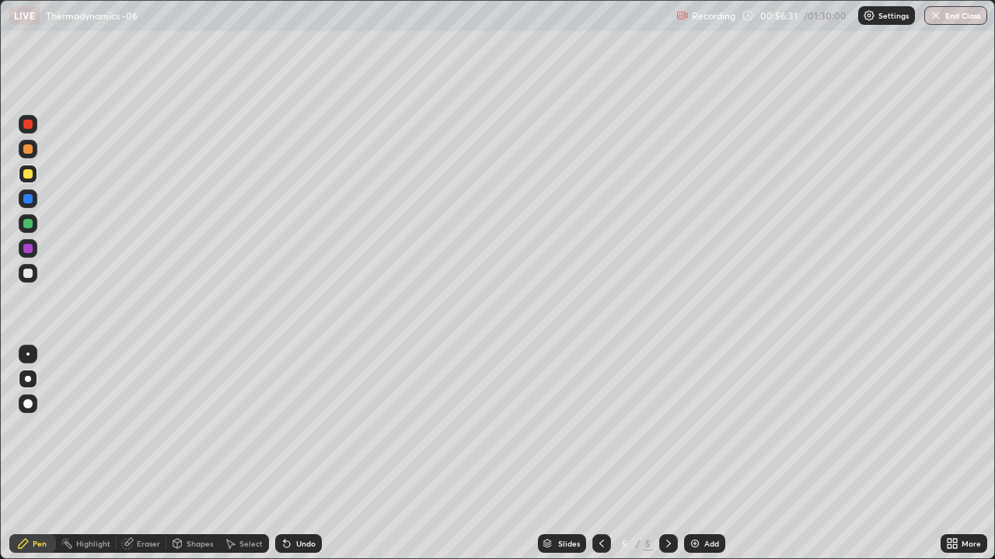
click at [702, 427] on div "Add" at bounding box center [704, 544] width 41 height 19
click at [29, 274] on div at bounding box center [27, 273] width 9 height 9
click at [33, 230] on div at bounding box center [28, 223] width 19 height 19
click at [29, 276] on div at bounding box center [27, 273] width 9 height 9
click at [709, 427] on div "Add" at bounding box center [711, 544] width 15 height 8
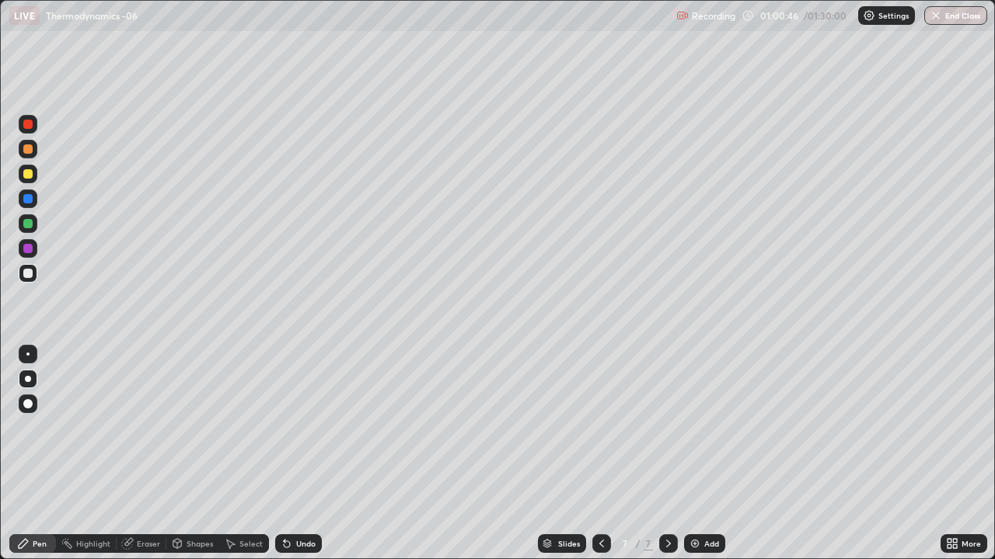
click at [32, 150] on div at bounding box center [27, 149] width 9 height 9
click at [199, 427] on div "Shapes" at bounding box center [192, 544] width 53 height 19
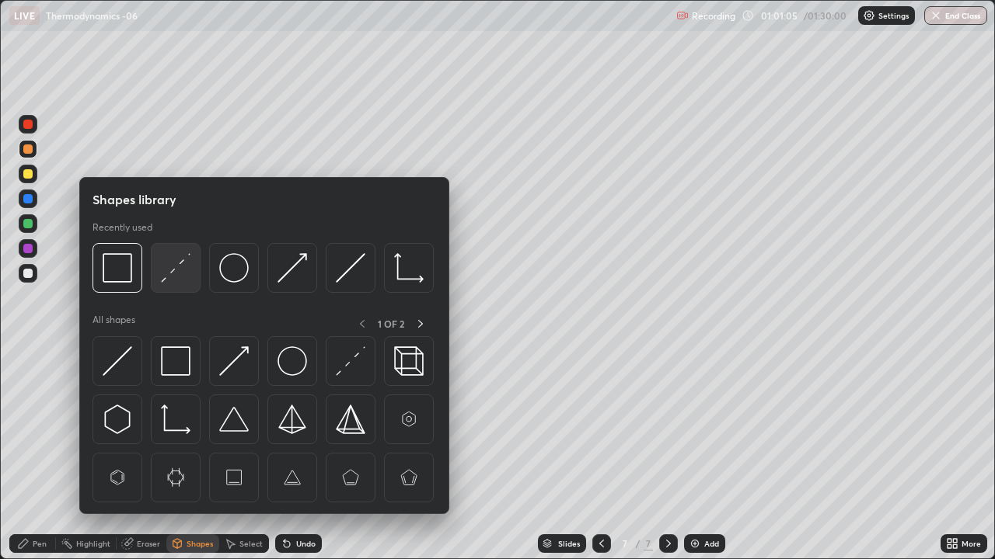
click at [176, 269] on img at bounding box center [176, 268] width 30 height 30
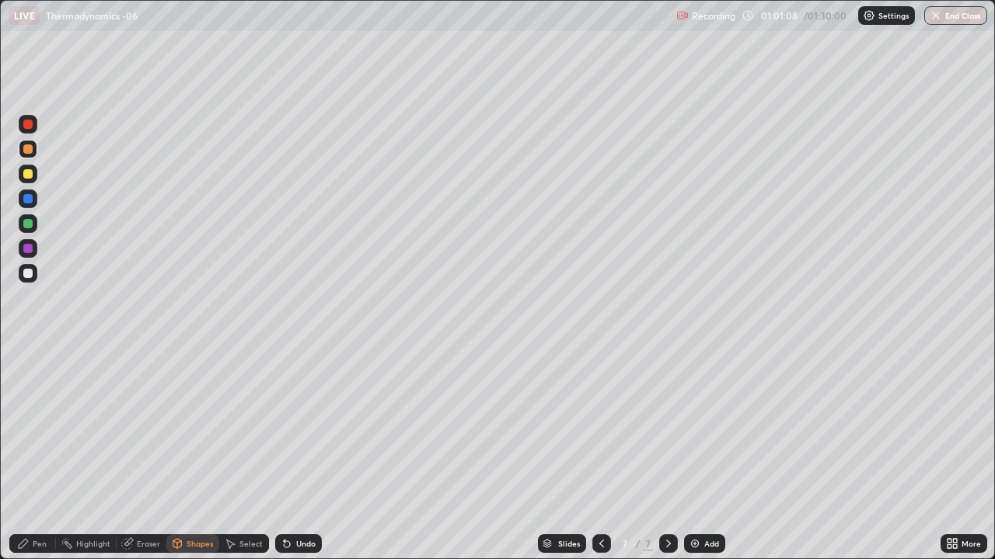
click at [39, 427] on div "Pen" at bounding box center [40, 544] width 14 height 8
click at [26, 275] on div at bounding box center [27, 273] width 9 height 9
click at [182, 427] on icon at bounding box center [177, 544] width 12 height 12
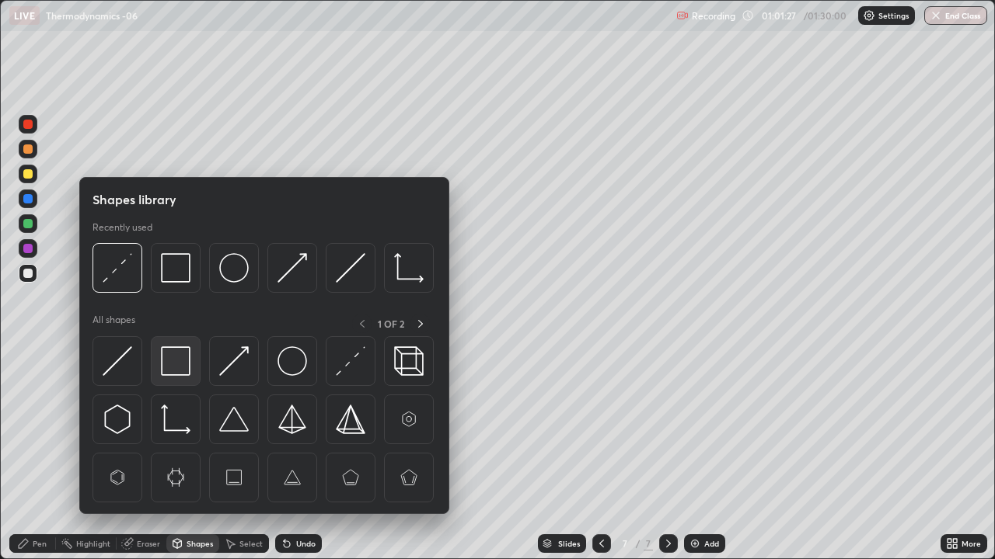
click at [178, 362] on img at bounding box center [176, 362] width 30 height 30
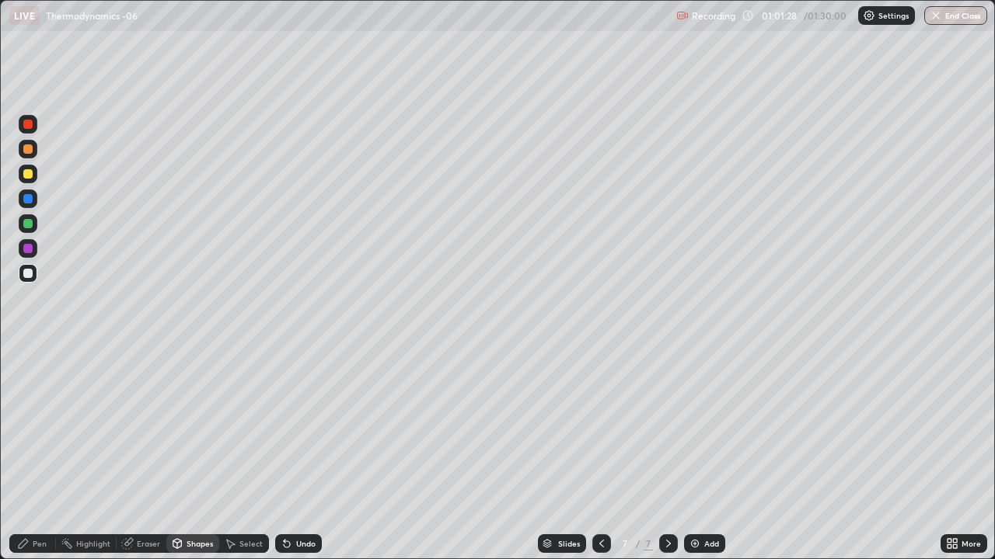
click at [41, 427] on div "Pen" at bounding box center [40, 544] width 14 height 8
click at [31, 224] on div at bounding box center [27, 223] width 9 height 9
click at [32, 273] on div at bounding box center [27, 273] width 9 height 9
click at [26, 251] on div at bounding box center [27, 248] width 9 height 9
click at [26, 274] on div at bounding box center [27, 273] width 9 height 9
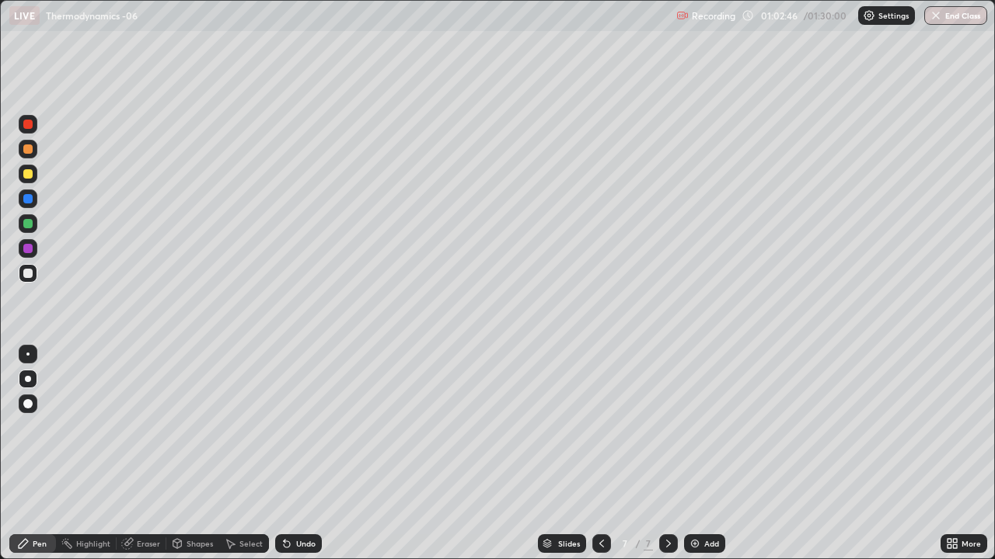
click at [30, 225] on div at bounding box center [27, 223] width 9 height 9
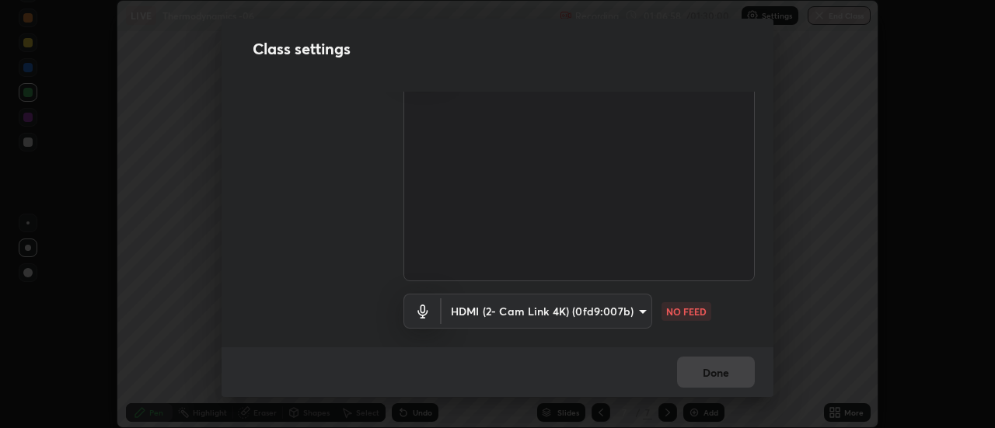
scroll to position [97, 0]
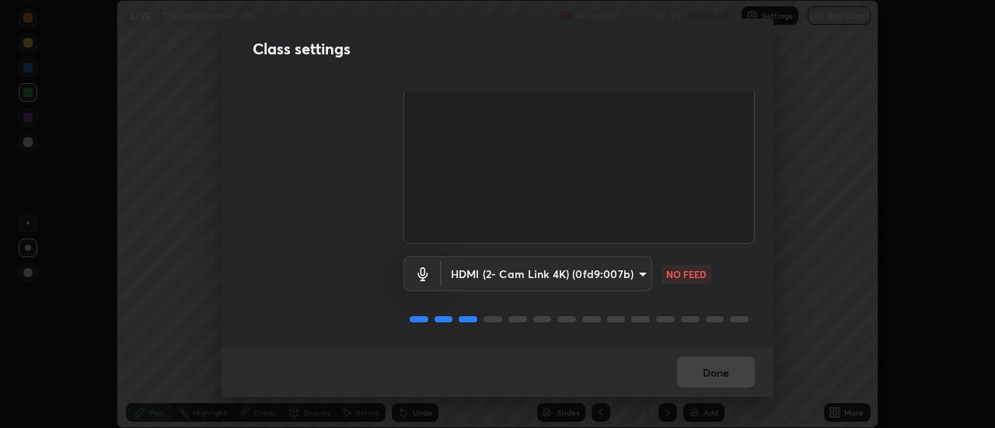
click at [584, 267] on body "Erase all LIVE Thermodynamics -06 Recording 01:06:59 / 01:30:00 Settings End Cl…" at bounding box center [497, 214] width 995 height 428
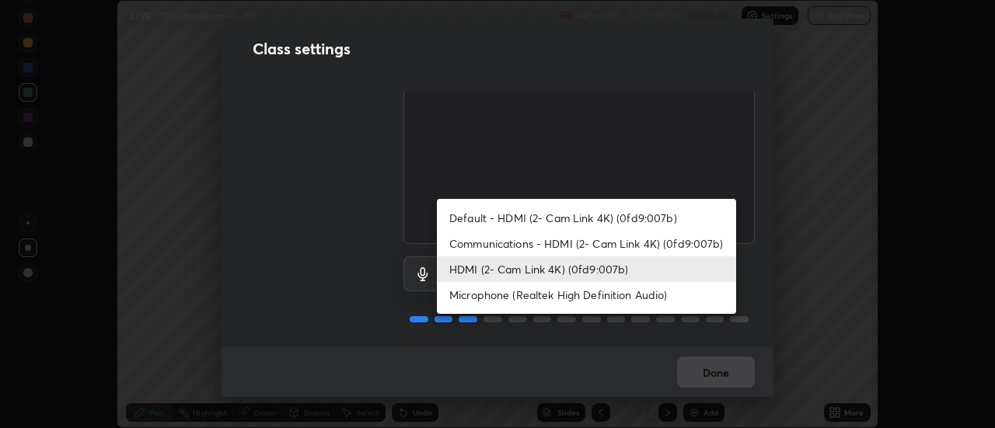
click at [513, 214] on li "Default - HDMI (2- Cam Link 4K) (0fd9:007b)" at bounding box center [586, 218] width 299 height 26
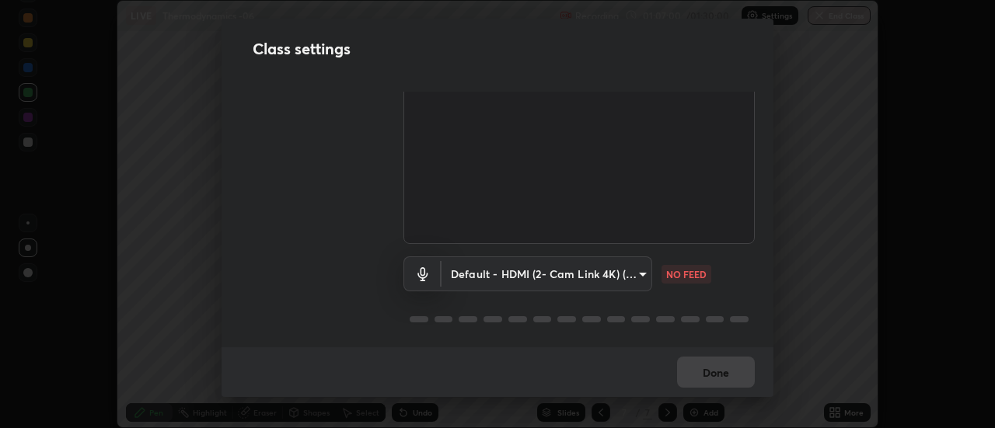
click at [521, 267] on body "Erase all LIVE Thermodynamics -06 Recording 01:07:00 / 01:30:00 Settings End Cl…" at bounding box center [497, 214] width 995 height 428
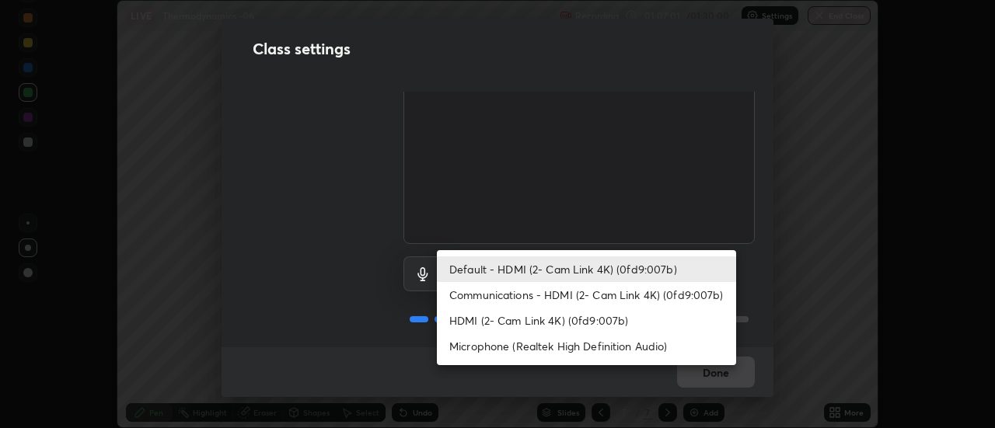
click at [517, 313] on li "HDMI (2- Cam Link 4K) (0fd9:007b)" at bounding box center [586, 321] width 299 height 26
type input "a8a5a171c24800b48f3f78118fe5f2b2d48ca2aa2d62c989cd4de23f99d06a7d"
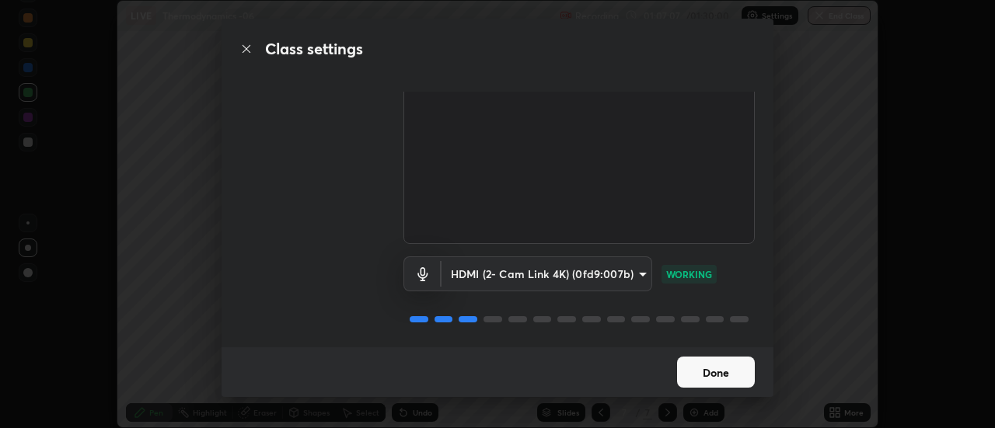
click at [717, 364] on button "Done" at bounding box center [716, 372] width 78 height 31
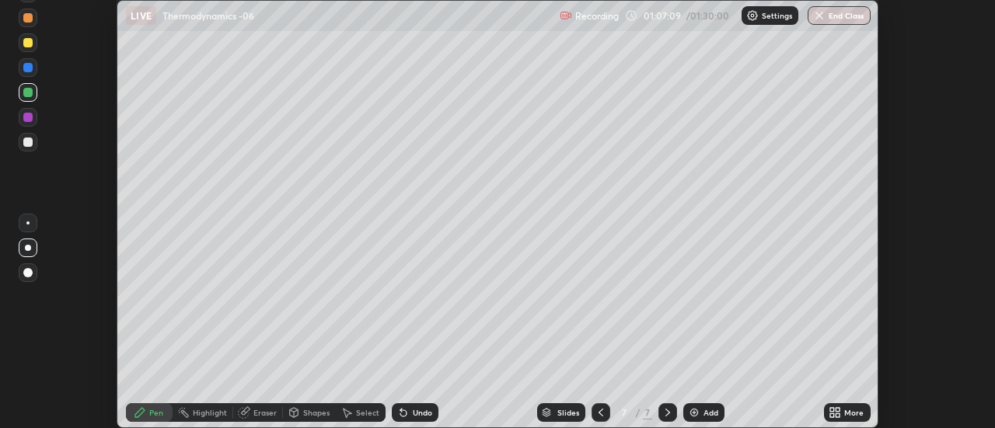
click at [831, 413] on icon at bounding box center [834, 412] width 12 height 12
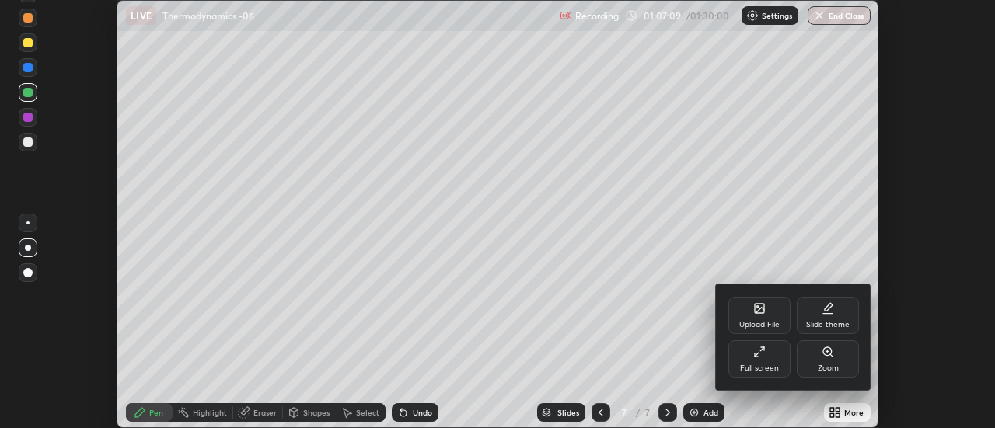
click at [764, 355] on icon at bounding box center [759, 352] width 12 height 12
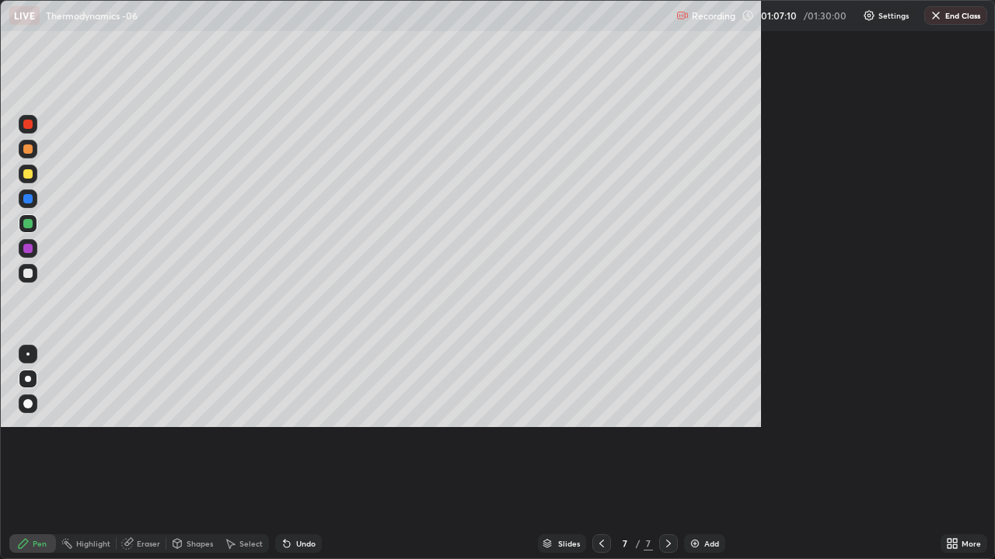
scroll to position [559, 995]
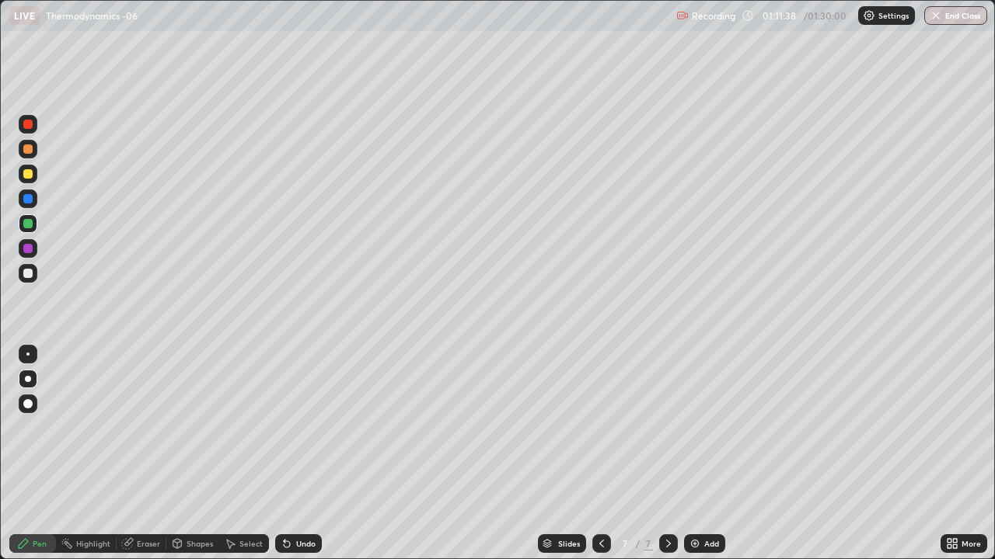
click at [27, 274] on div at bounding box center [27, 273] width 9 height 9
click at [708, 427] on div "Add" at bounding box center [711, 544] width 15 height 8
click at [30, 225] on div at bounding box center [27, 223] width 9 height 9
click at [29, 274] on div at bounding box center [27, 273] width 9 height 9
click at [199, 427] on div "Shapes" at bounding box center [192, 544] width 53 height 19
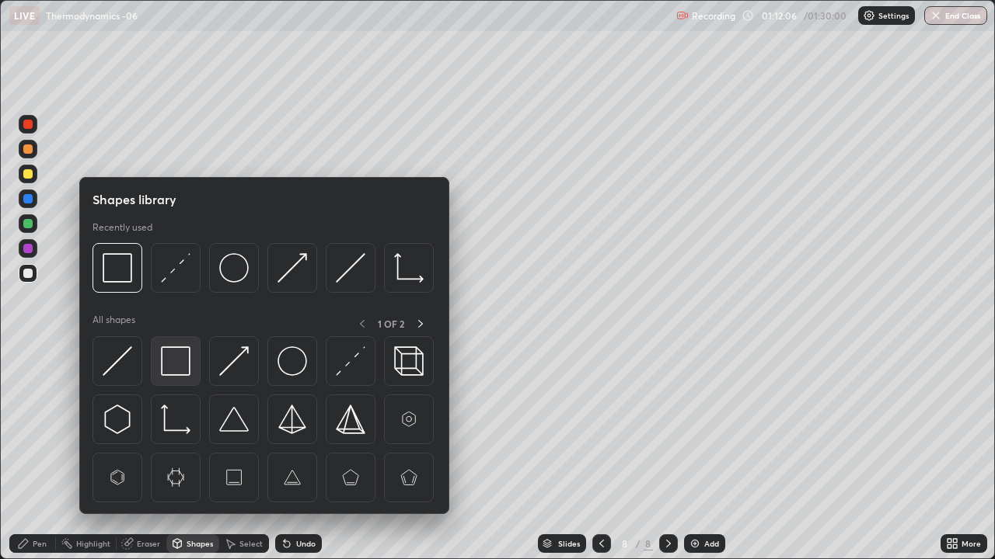
click at [179, 351] on img at bounding box center [176, 362] width 30 height 30
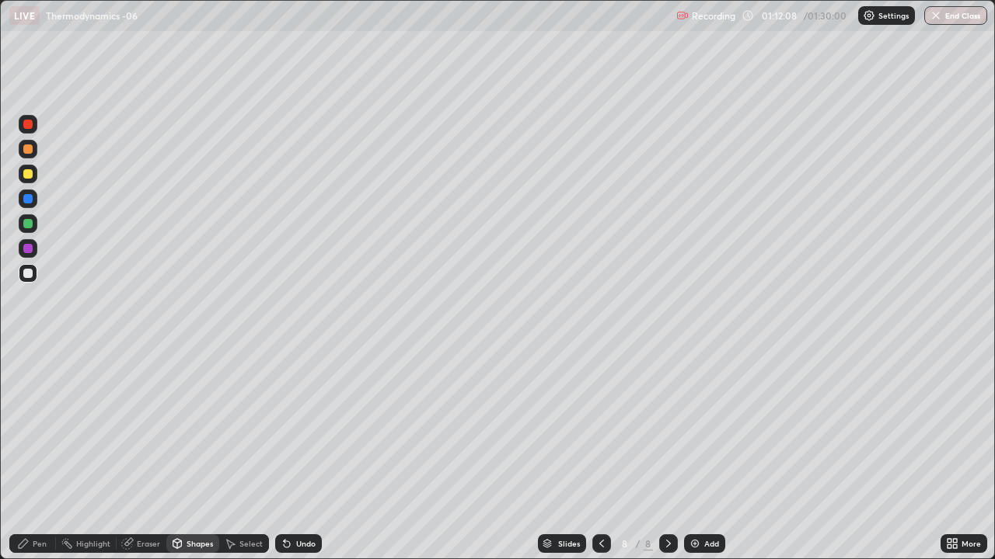
click at [44, 427] on div "Pen" at bounding box center [32, 544] width 47 height 19
click at [30, 248] on div at bounding box center [27, 248] width 9 height 9
click at [23, 175] on div at bounding box center [27, 173] width 9 height 9
click at [720, 427] on div "Add" at bounding box center [704, 544] width 41 height 19
click at [196, 427] on div "Shapes" at bounding box center [199, 544] width 26 height 8
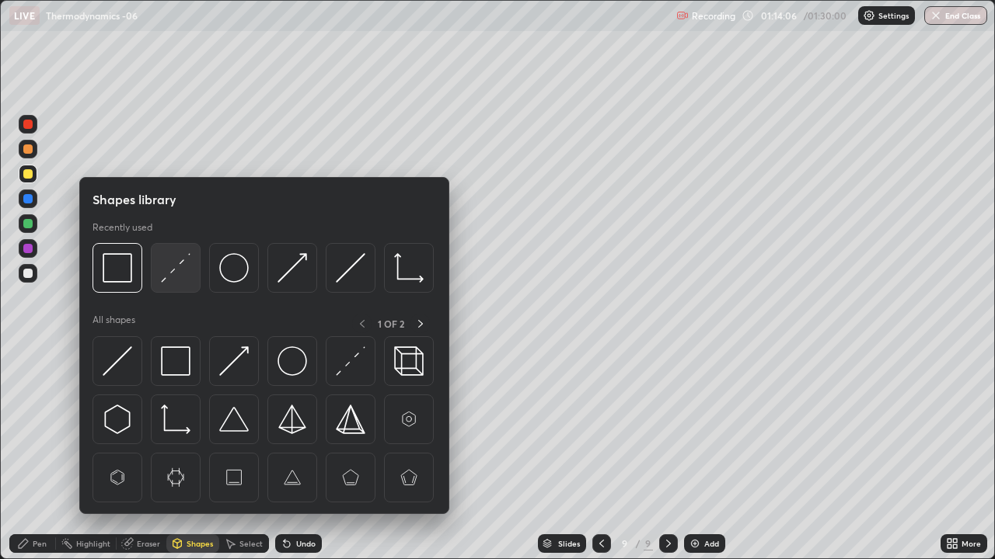
click at [179, 280] on img at bounding box center [176, 268] width 30 height 30
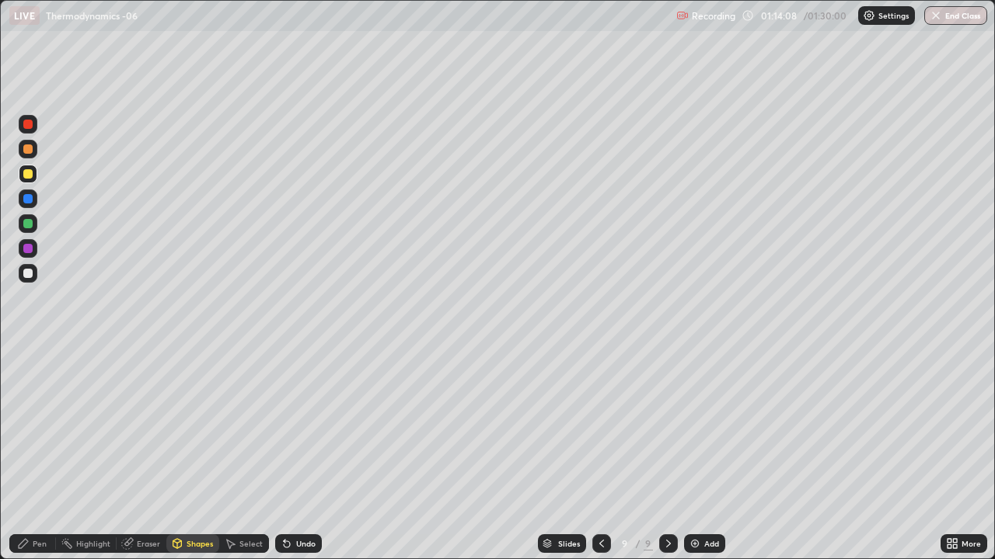
click at [39, 427] on div "Pen" at bounding box center [40, 544] width 14 height 8
click at [28, 274] on div at bounding box center [27, 273] width 9 height 9
click at [303, 427] on div "Undo" at bounding box center [298, 544] width 47 height 19
click at [306, 427] on div "Undo" at bounding box center [298, 544] width 47 height 19
click at [32, 225] on div at bounding box center [27, 223] width 9 height 9
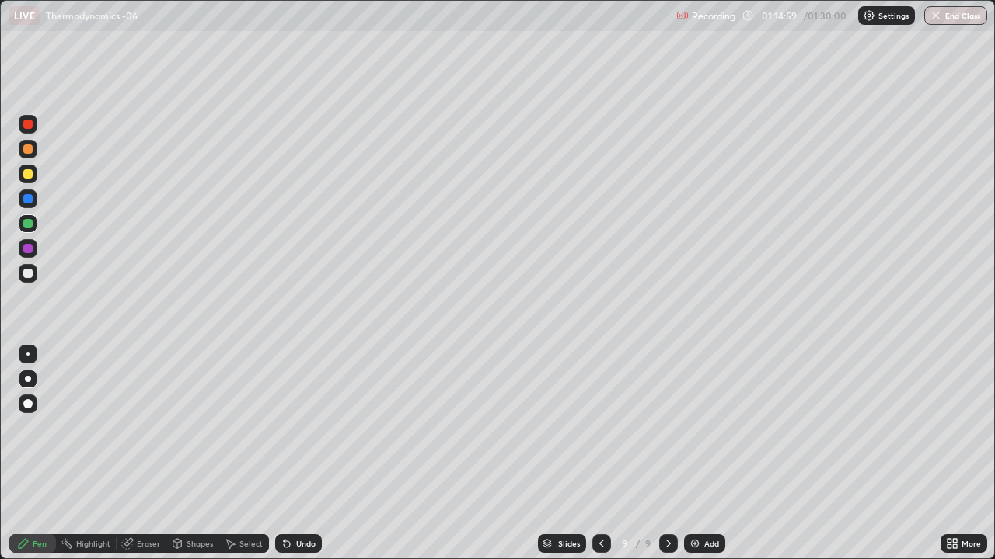
click at [36, 277] on div at bounding box center [28, 273] width 19 height 19
click at [193, 427] on div "Shapes" at bounding box center [192, 544] width 53 height 19
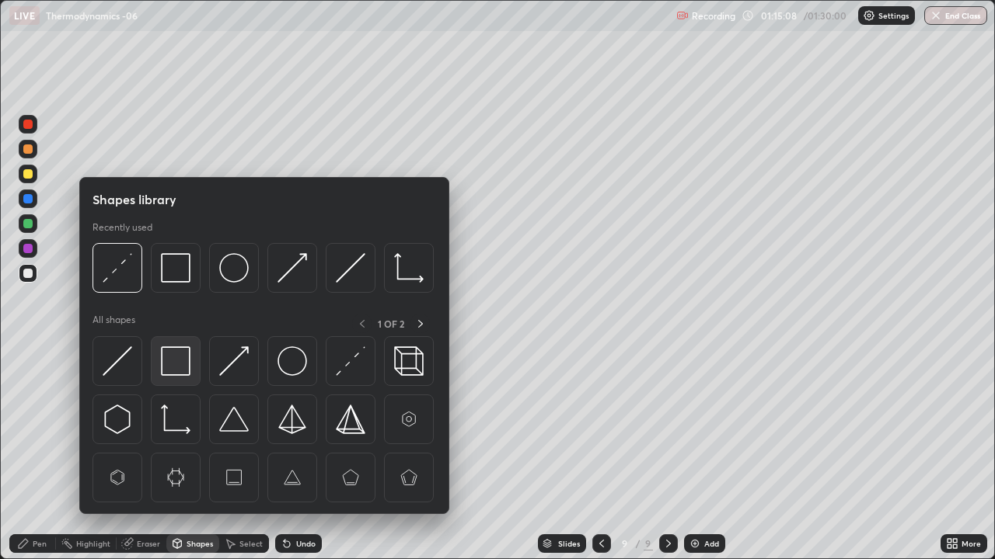
click at [181, 361] on img at bounding box center [176, 362] width 30 height 30
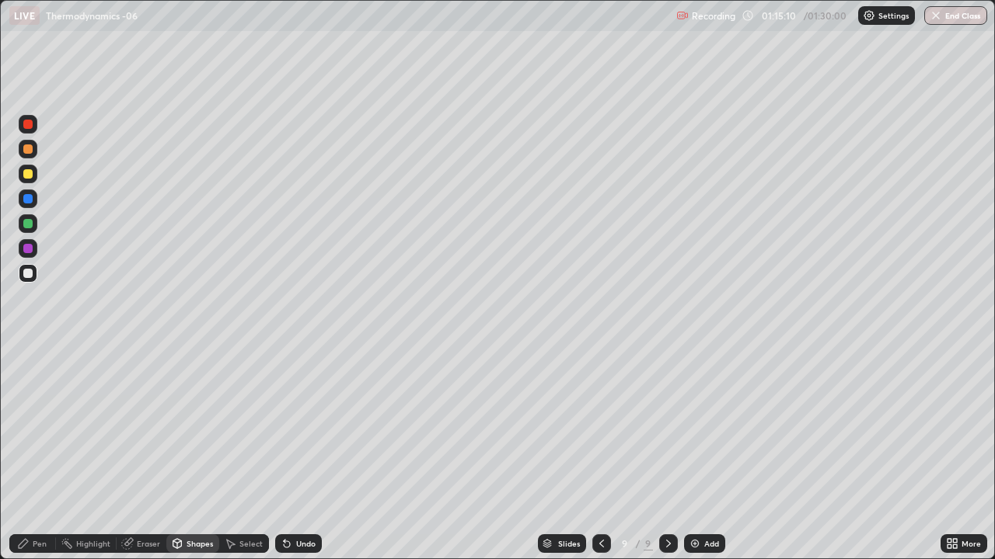
click at [33, 427] on div "Pen" at bounding box center [40, 544] width 14 height 8
click at [32, 222] on div at bounding box center [27, 223] width 9 height 9
click at [33, 200] on div at bounding box center [28, 199] width 19 height 19
click at [962, 16] on button "End Class" at bounding box center [955, 15] width 63 height 19
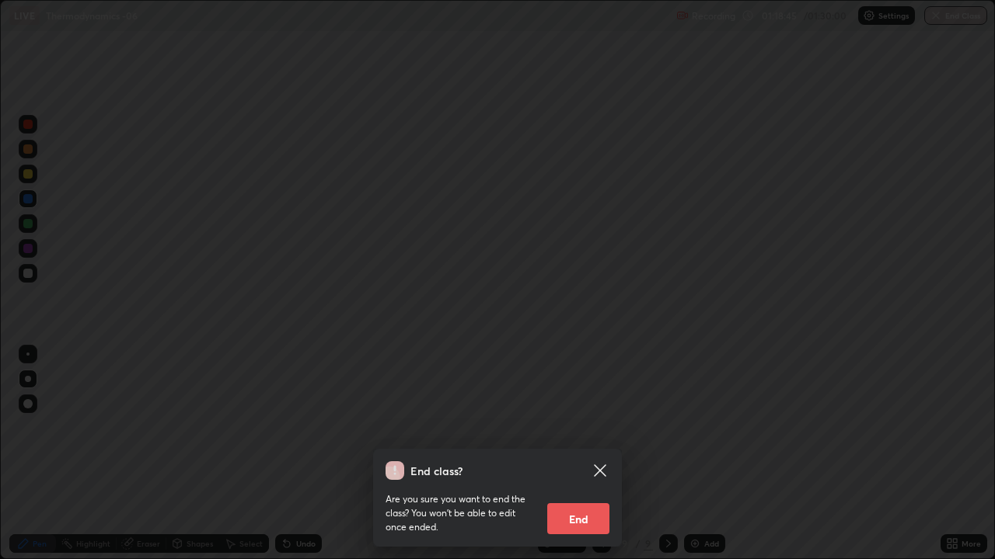
click at [577, 427] on button "End" at bounding box center [578, 518] width 62 height 31
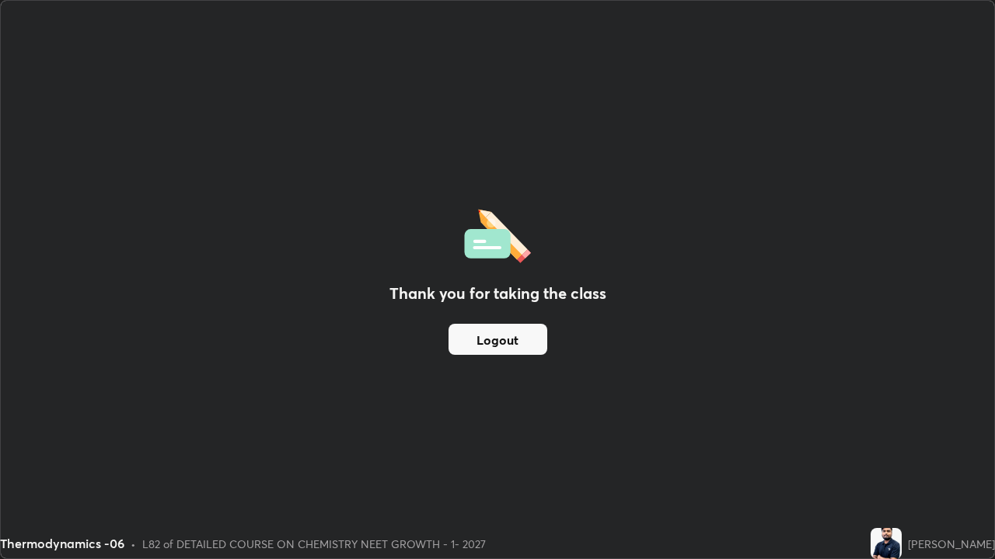
click at [498, 343] on button "Logout" at bounding box center [497, 339] width 99 height 31
